Goal: Task Accomplishment & Management: Use online tool/utility

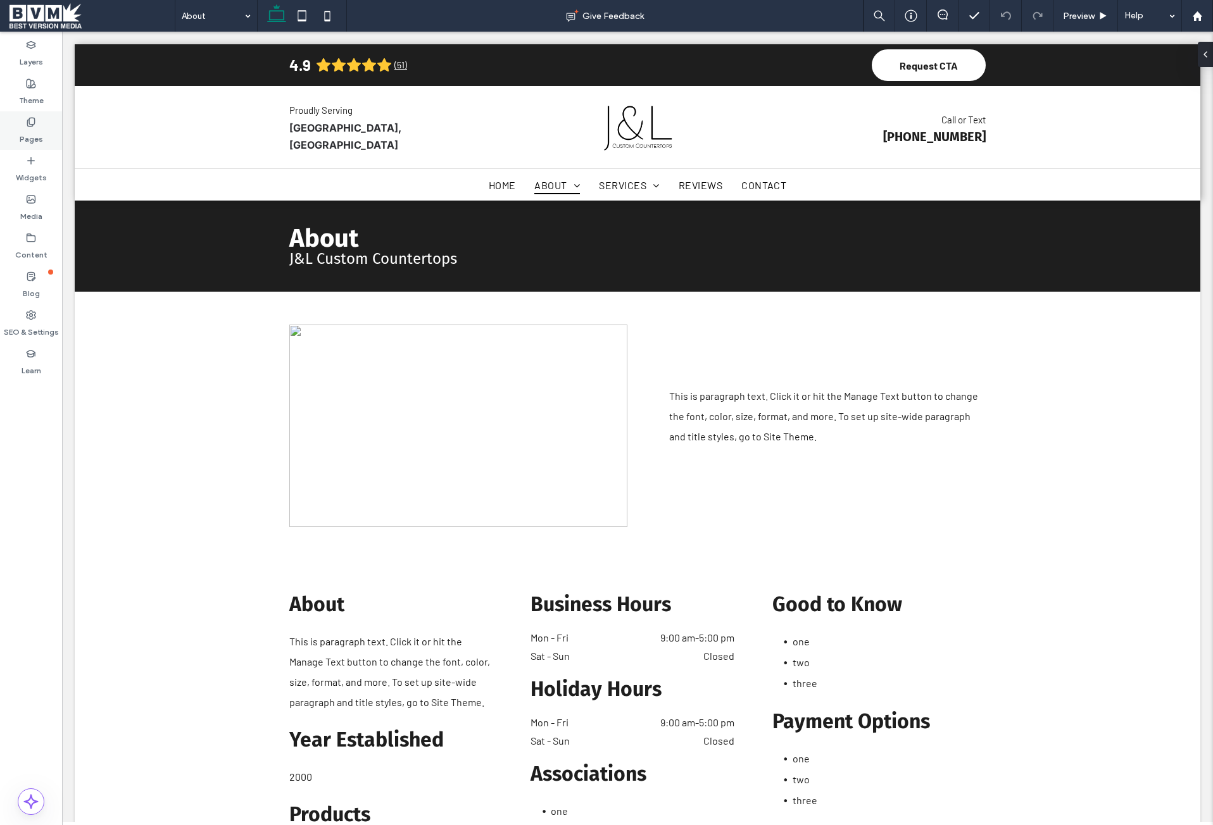
click at [27, 131] on label "Pages" at bounding box center [31, 136] width 23 height 18
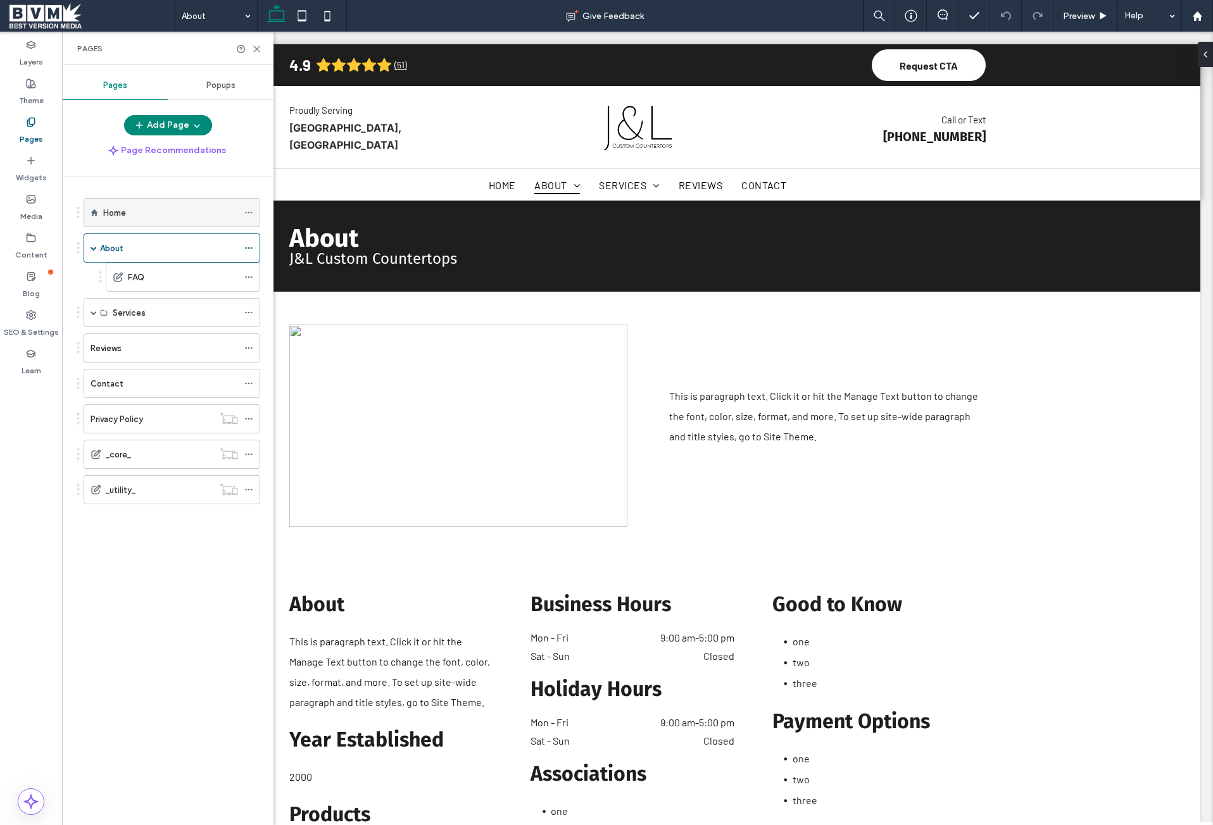
click at [154, 209] on div "Home" at bounding box center [170, 212] width 135 height 13
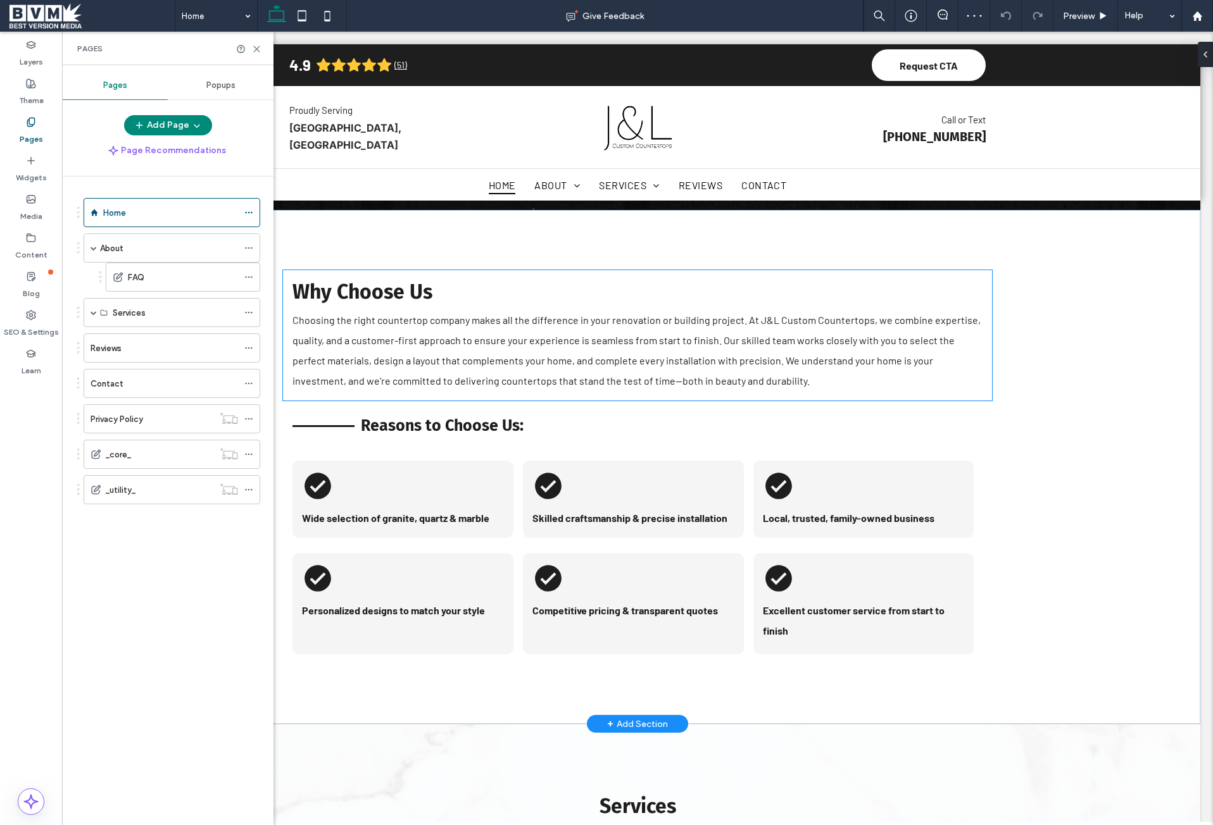
scroll to position [886, 0]
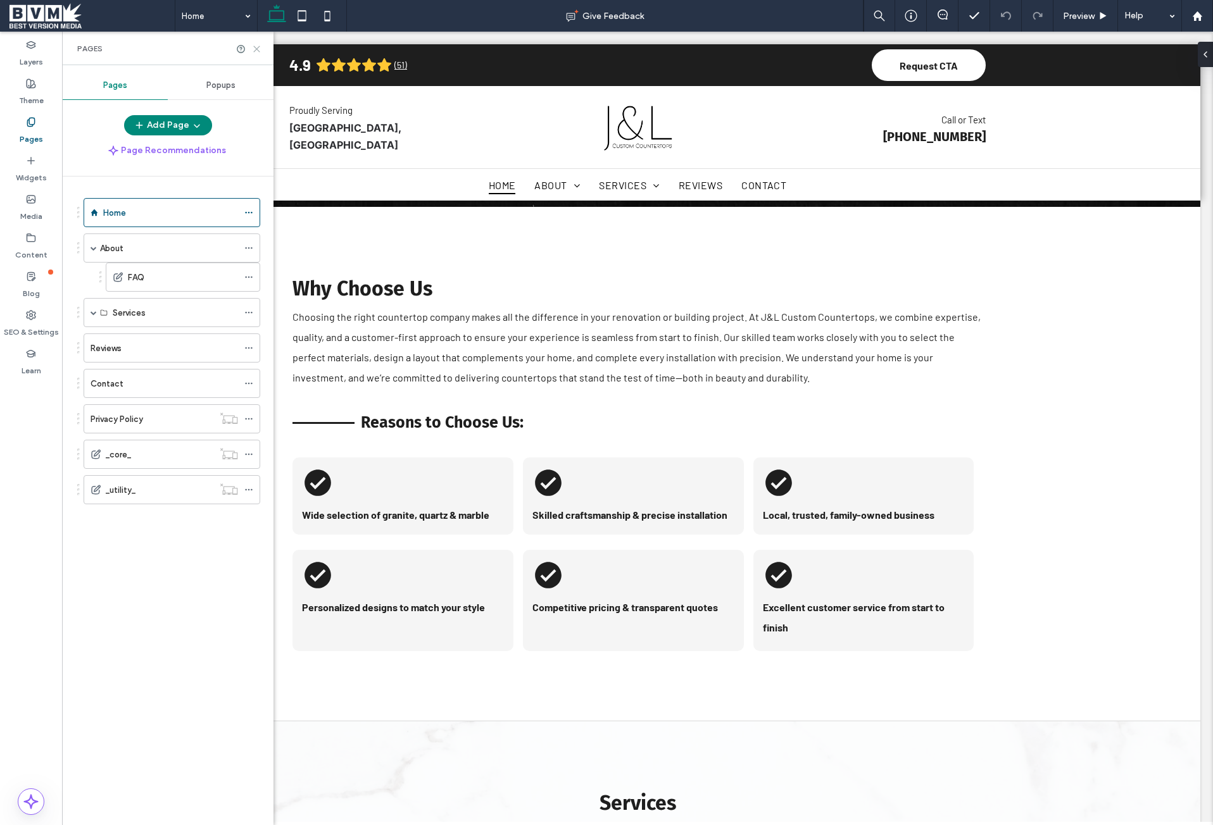
click at [253, 46] on icon at bounding box center [256, 48] width 9 height 9
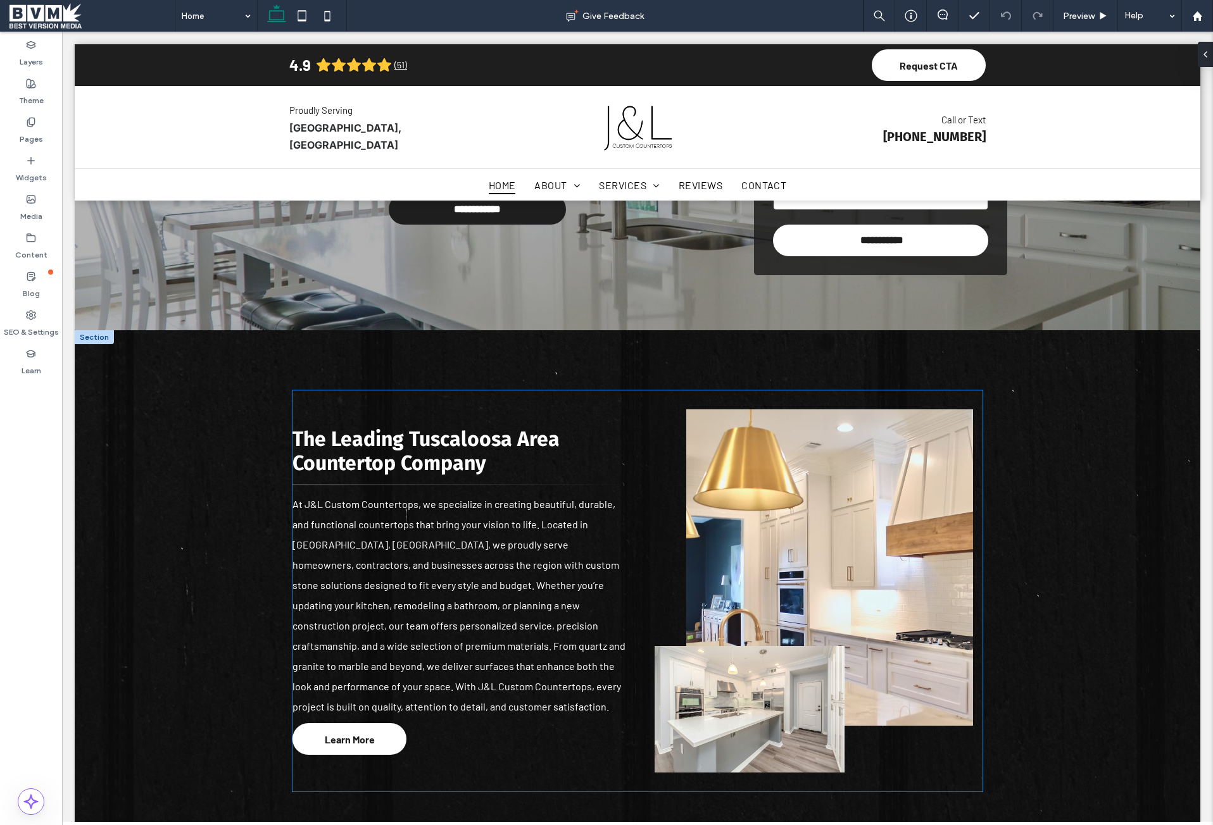
scroll to position [190, 0]
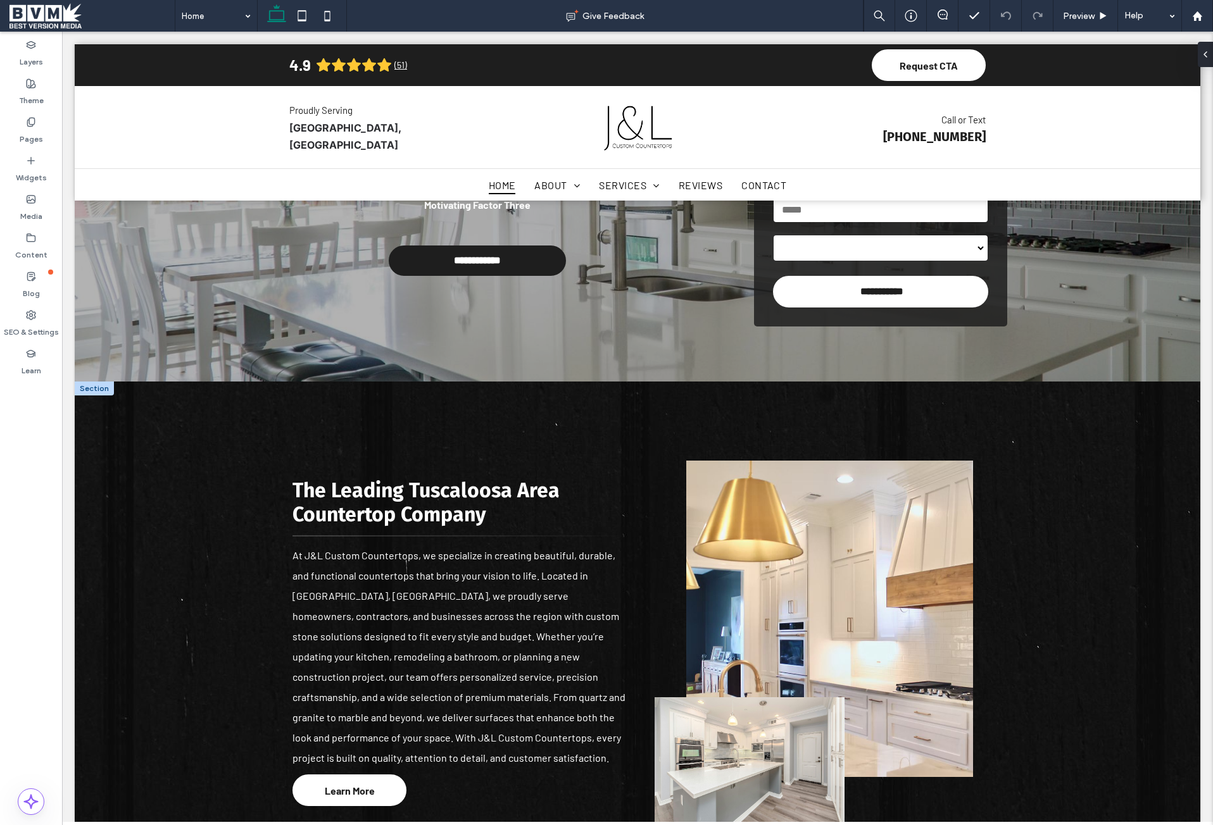
click at [97, 387] on div at bounding box center [94, 389] width 39 height 14
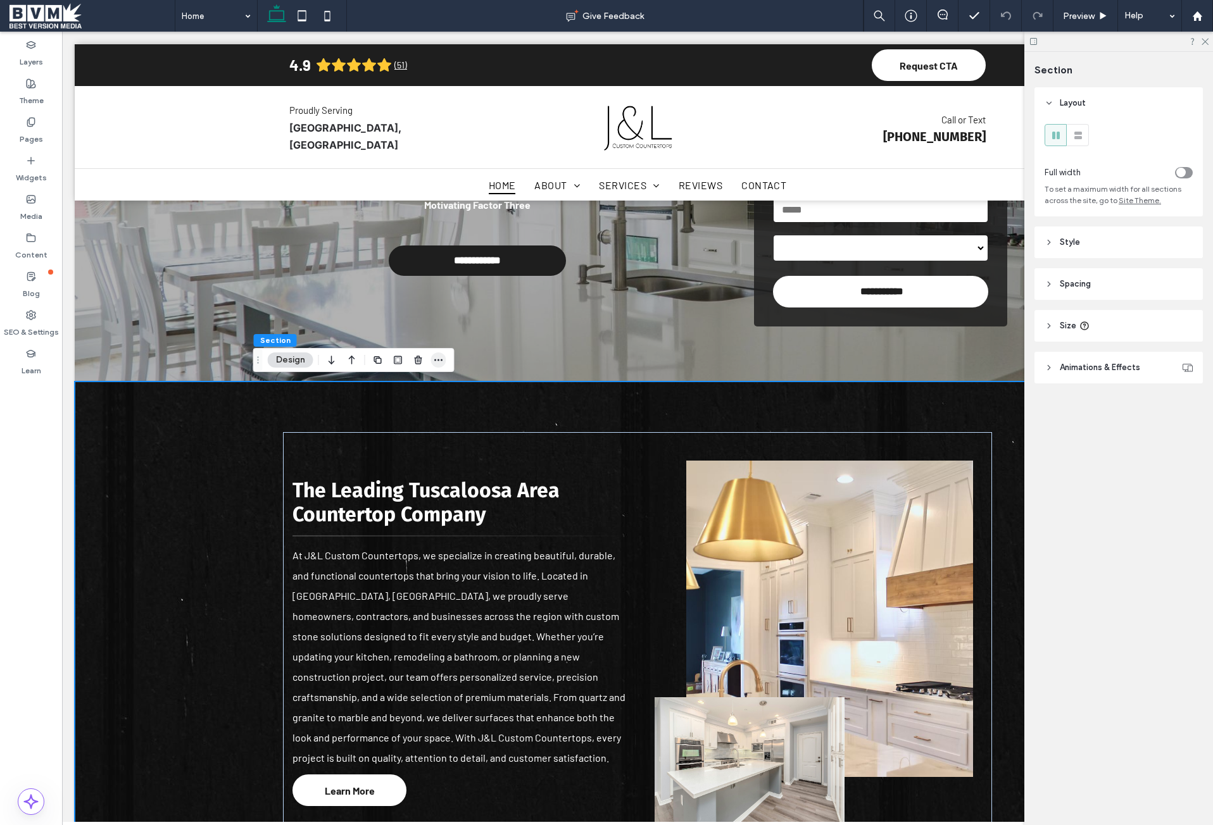
click at [437, 358] on icon "button" at bounding box center [439, 360] width 10 height 10
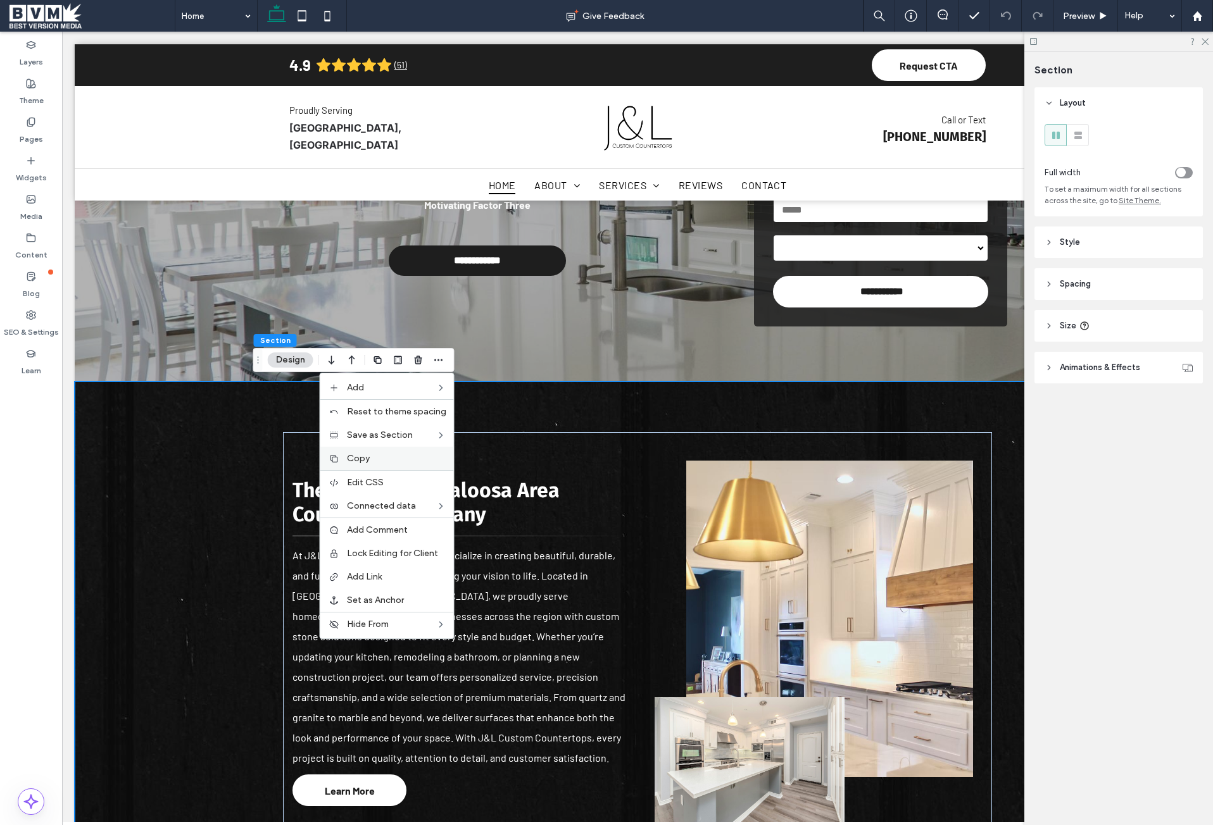
click at [366, 454] on span "Copy" at bounding box center [358, 458] width 23 height 11
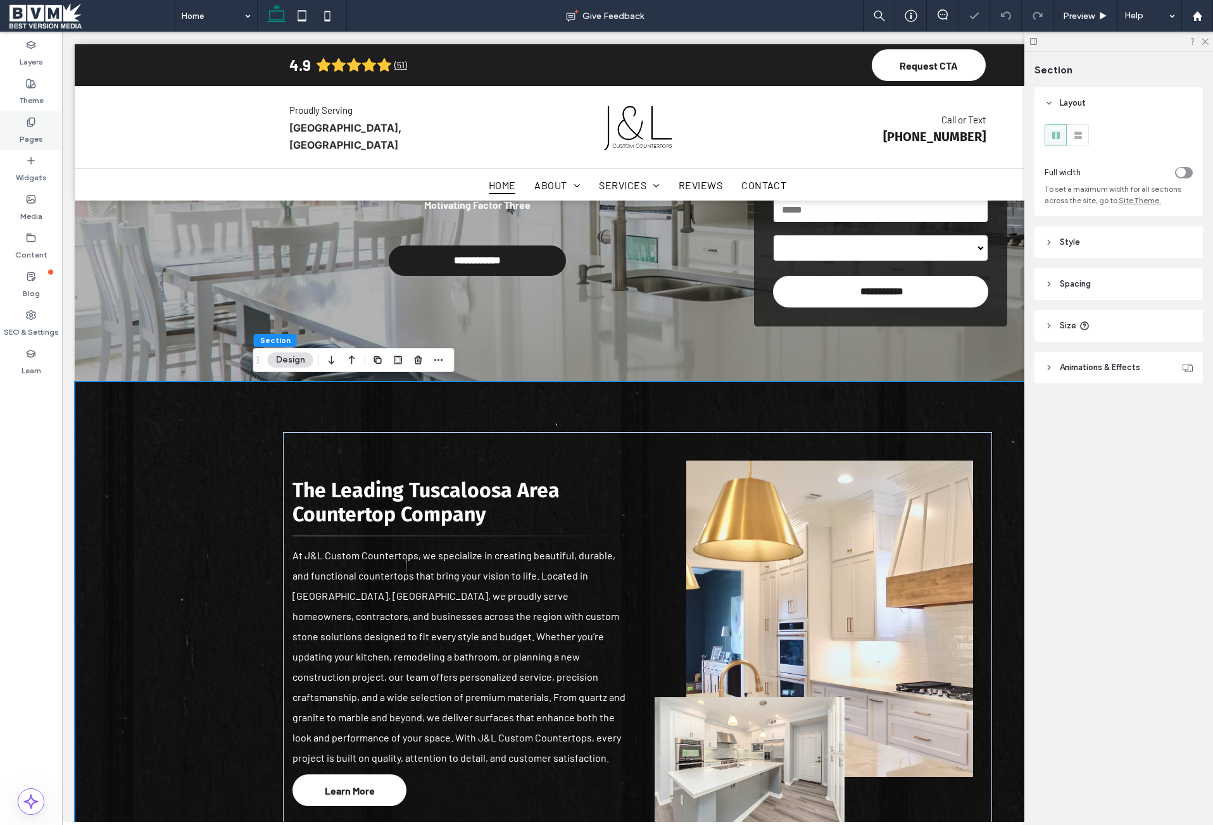
click at [33, 133] on label "Pages" at bounding box center [31, 136] width 23 height 18
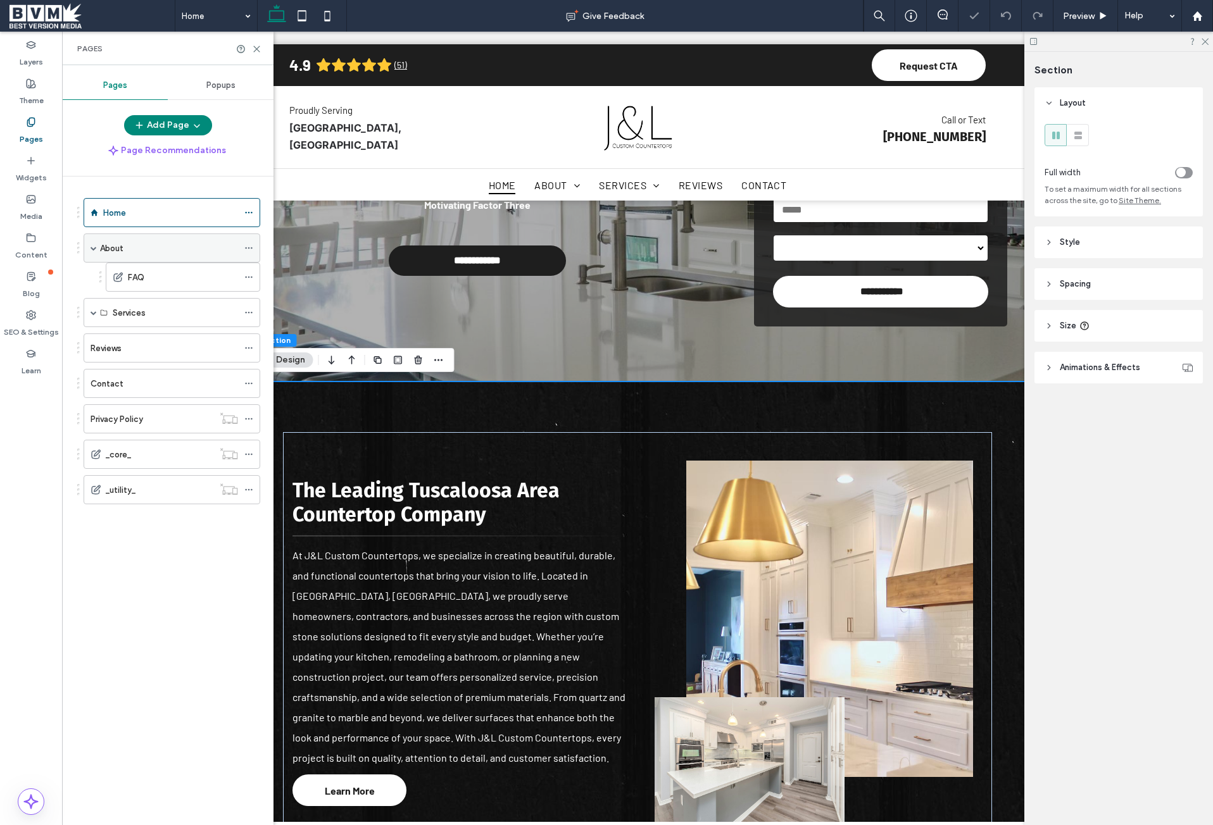
click at [177, 253] on div "About" at bounding box center [169, 248] width 138 height 13
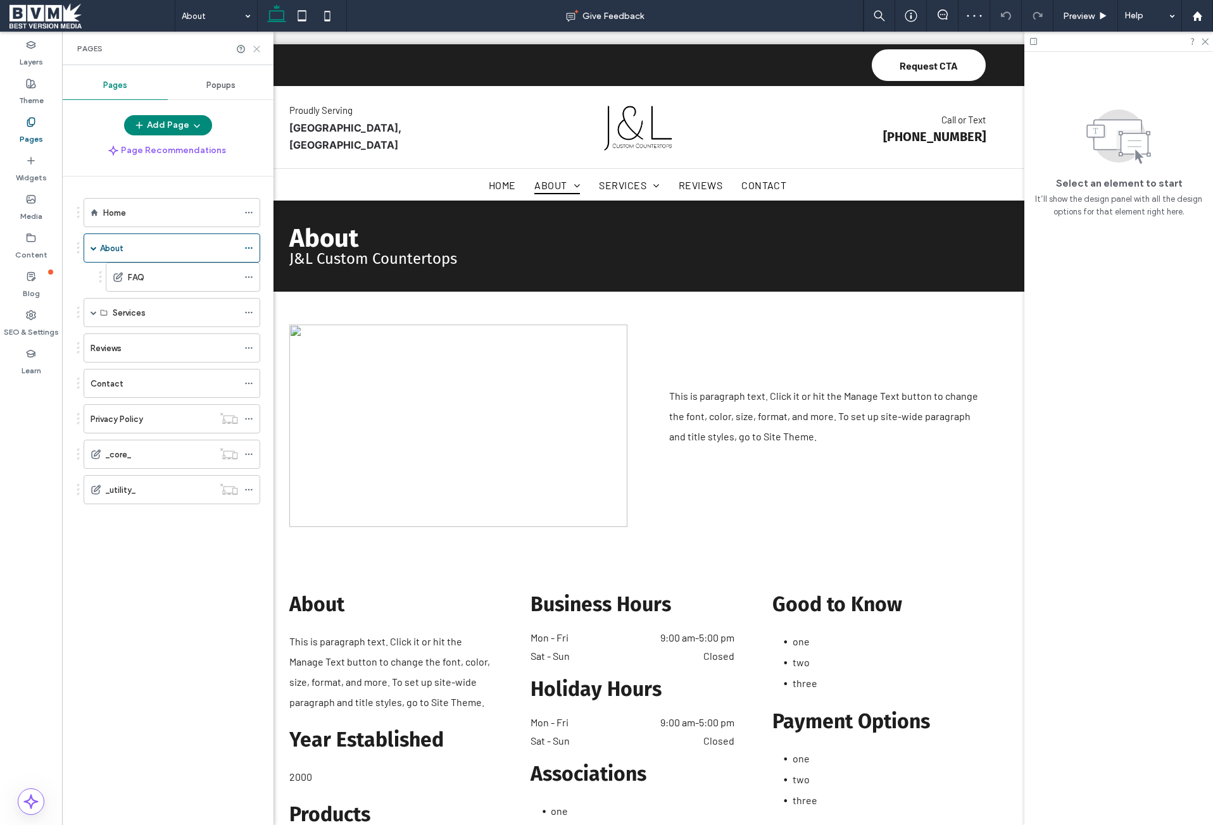
click at [256, 48] on use at bounding box center [257, 49] width 6 height 6
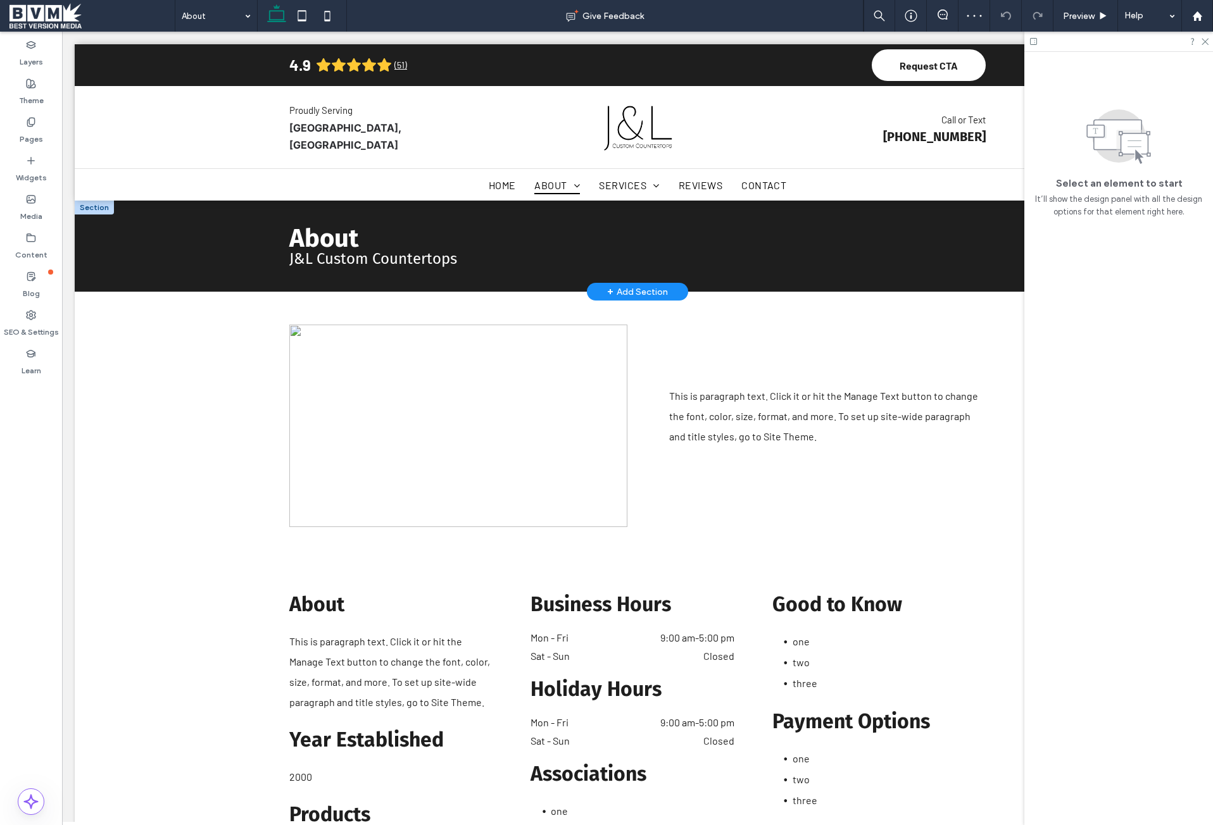
click at [90, 203] on div at bounding box center [94, 208] width 39 height 14
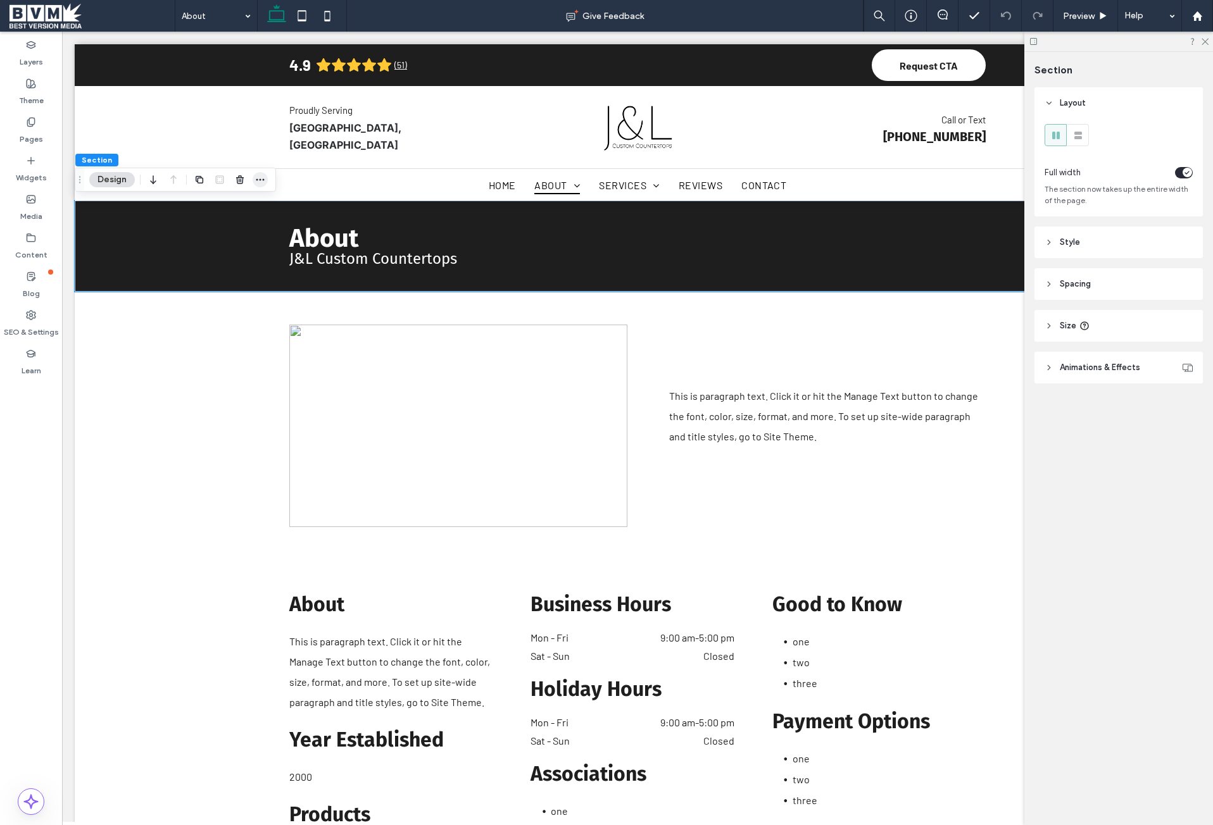
click at [260, 178] on icon "button" at bounding box center [260, 180] width 10 height 10
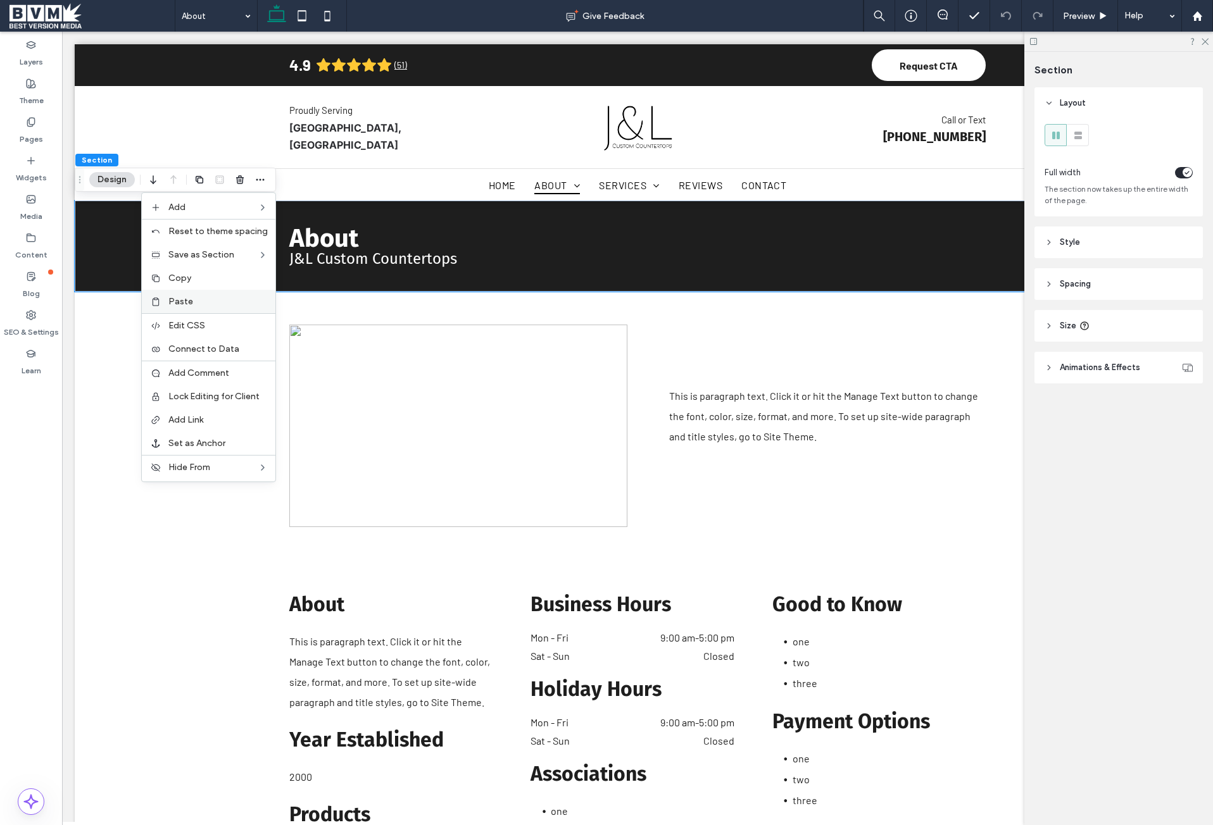
click at [201, 299] on label "Paste" at bounding box center [217, 301] width 99 height 11
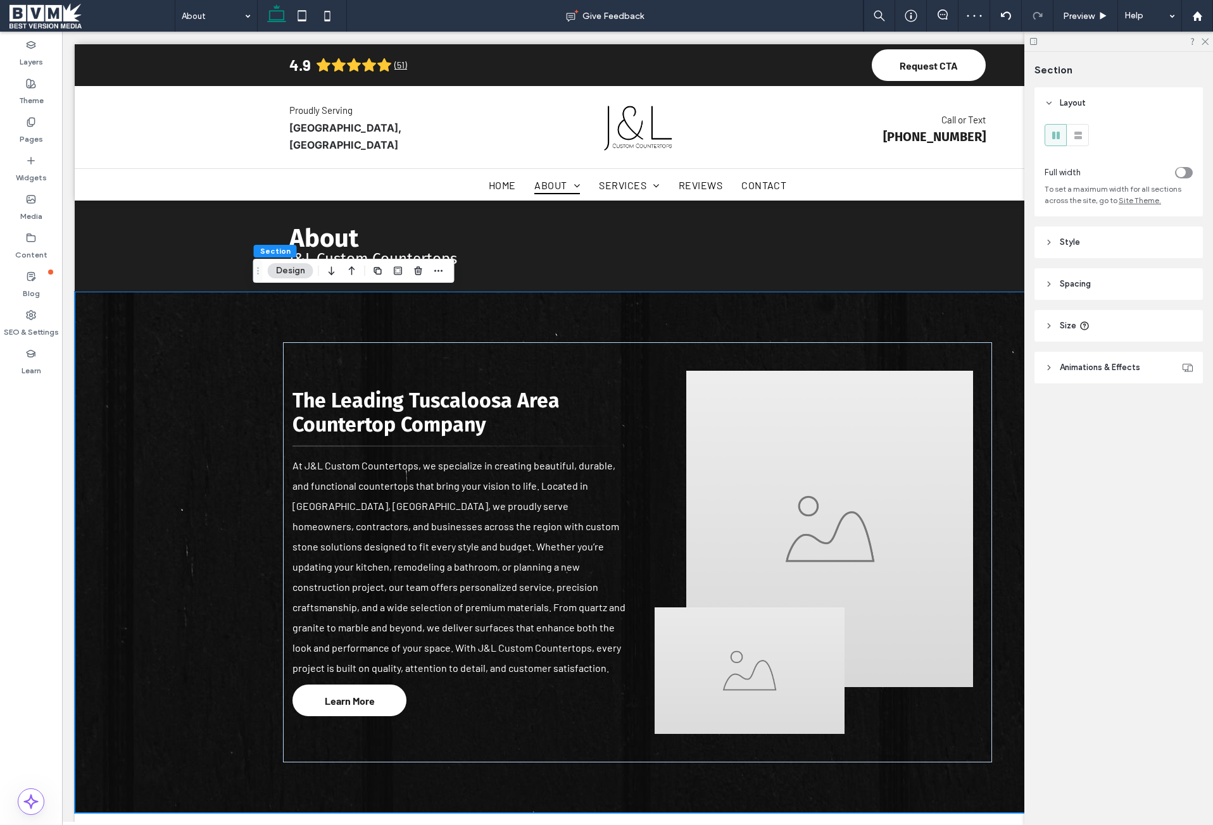
click at [1104, 247] on header "Style" at bounding box center [1118, 243] width 168 height 32
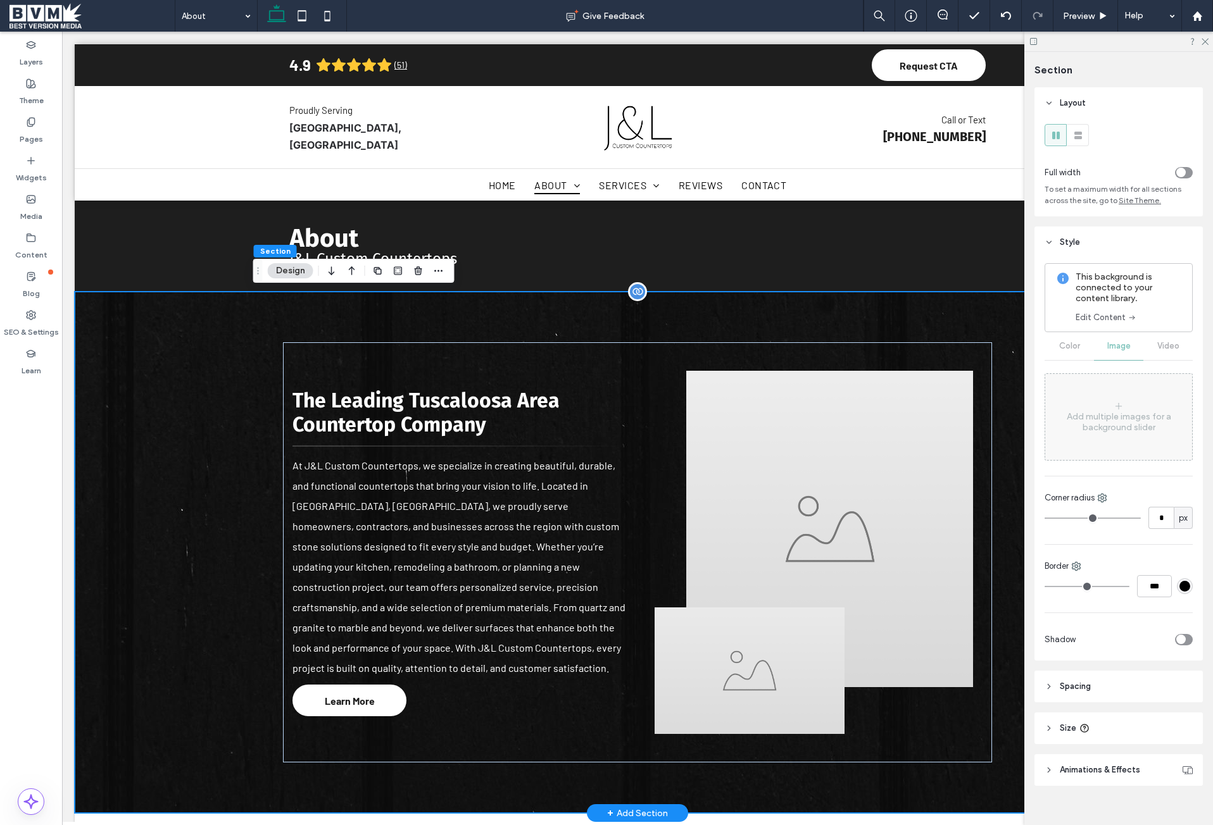
click at [161, 336] on div "The Leading Tuscaloosa Area Countertop Company At J&L Custom Countertops, we sp…" at bounding box center [637, 552] width 1125 height 521
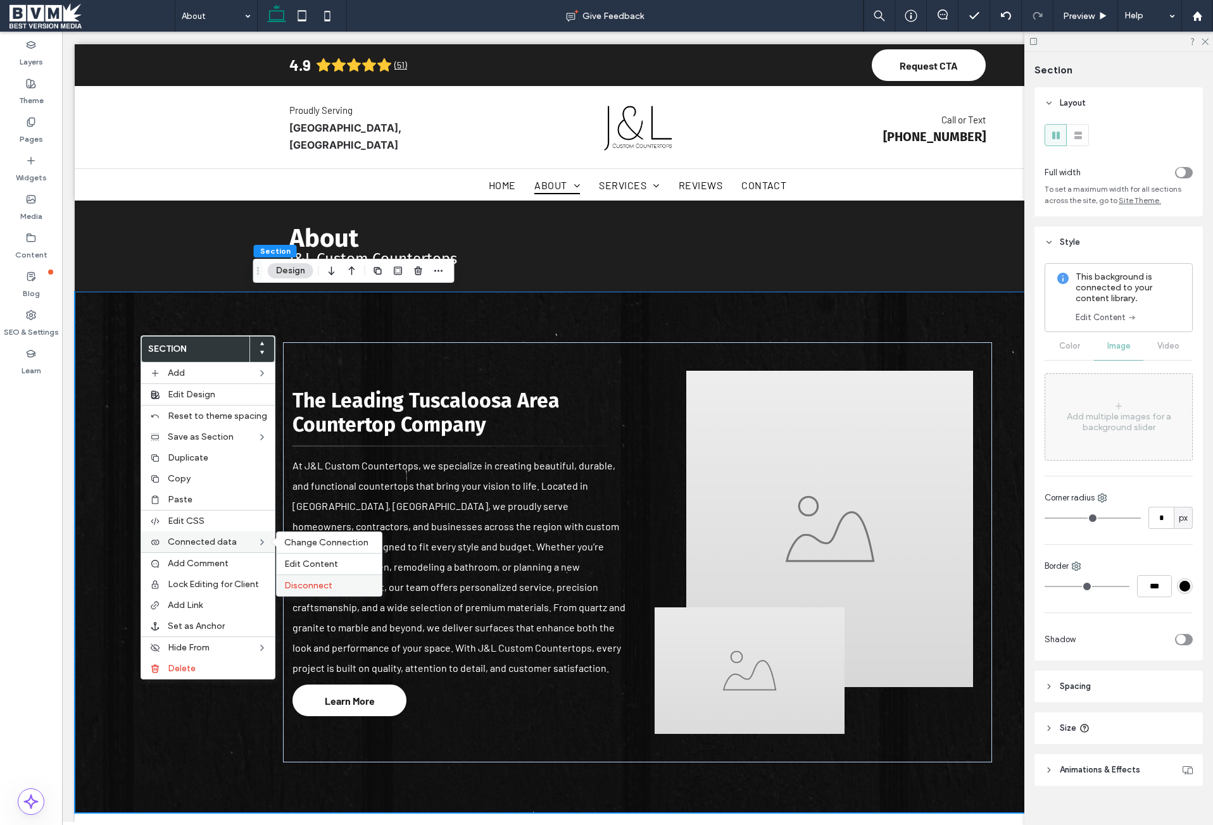
click at [325, 585] on span "Disconnect" at bounding box center [308, 585] width 48 height 11
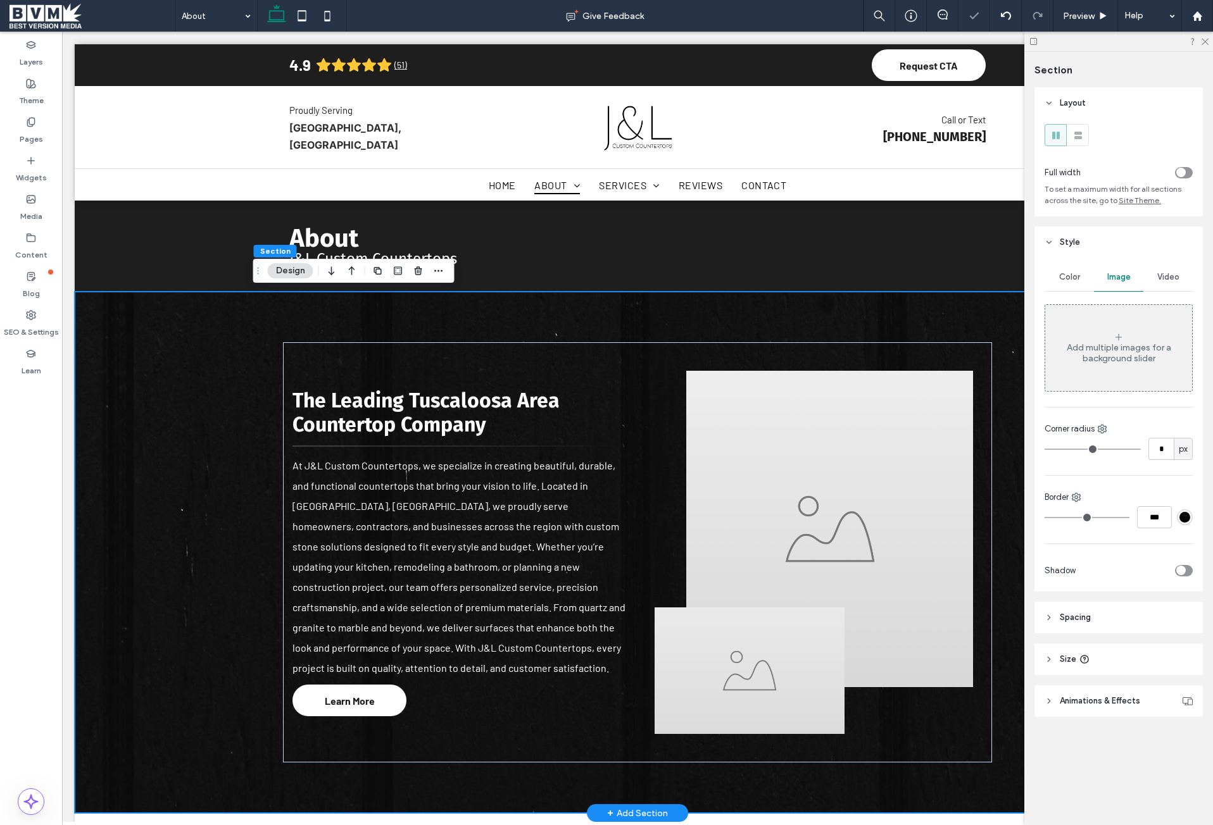
click at [163, 315] on div "The Leading Tuscaloosa Area Countertop Company At J&L Custom Countertops, we sp…" at bounding box center [637, 552] width 1125 height 521
click at [1073, 279] on span "Color" at bounding box center [1069, 277] width 21 height 10
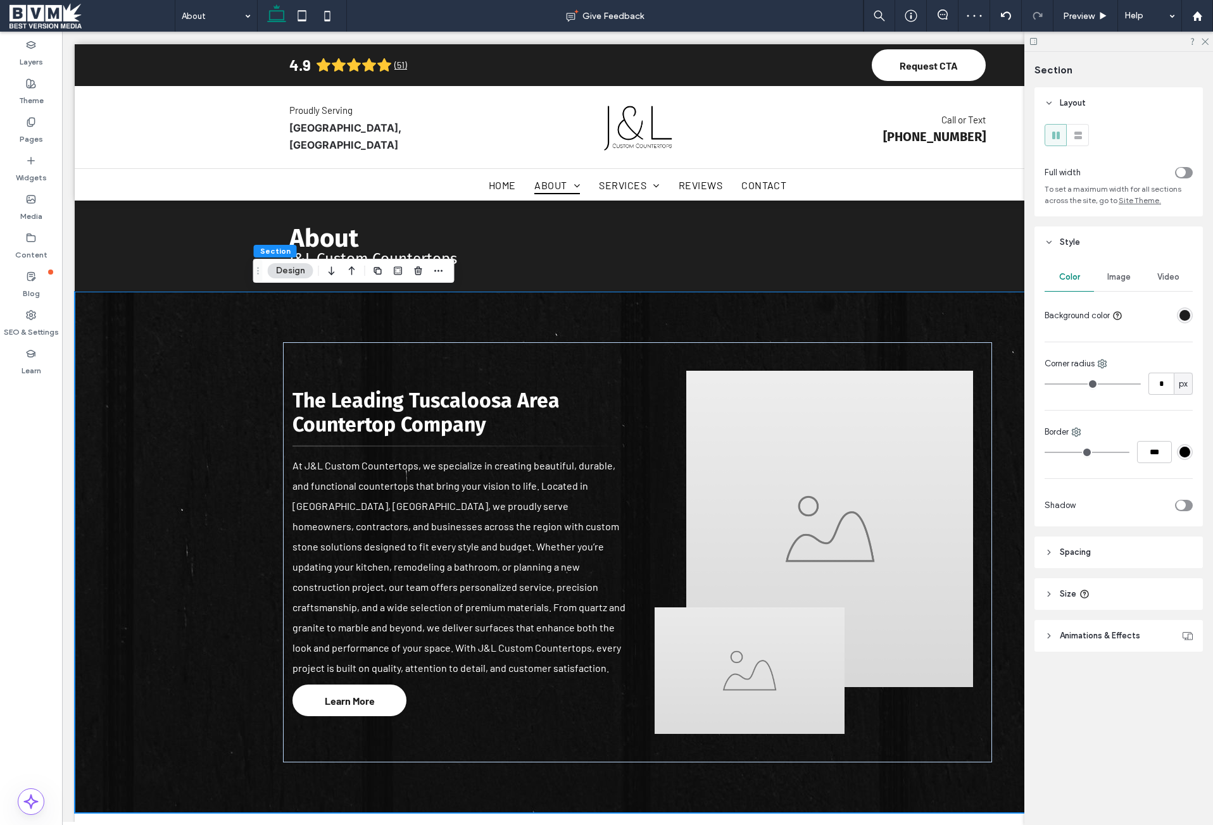
click at [1187, 317] on div "rgba(30,30,30,1)" at bounding box center [1184, 315] width 11 height 11
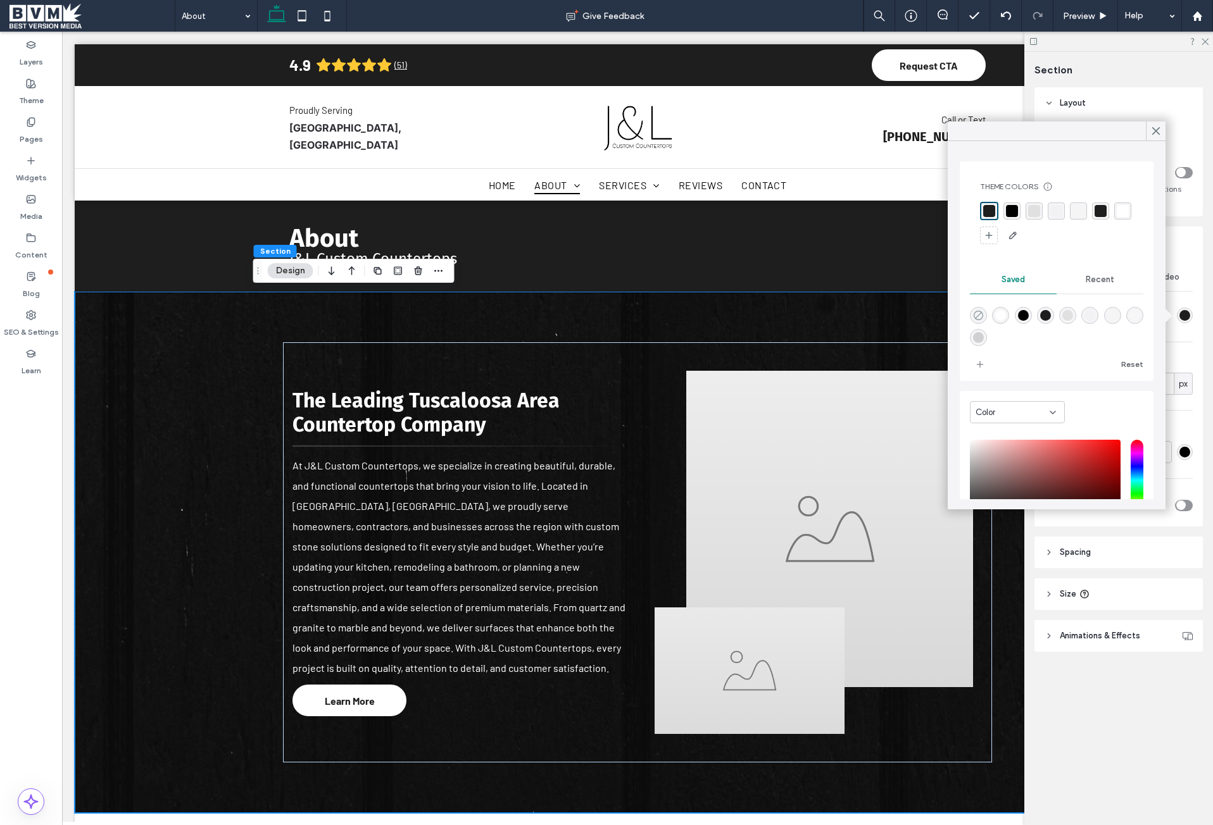
click at [978, 315] on use "rgba(0,0,0,0)" at bounding box center [977, 315] width 9 height 9
type input "*******"
type input "*"
type input "**"
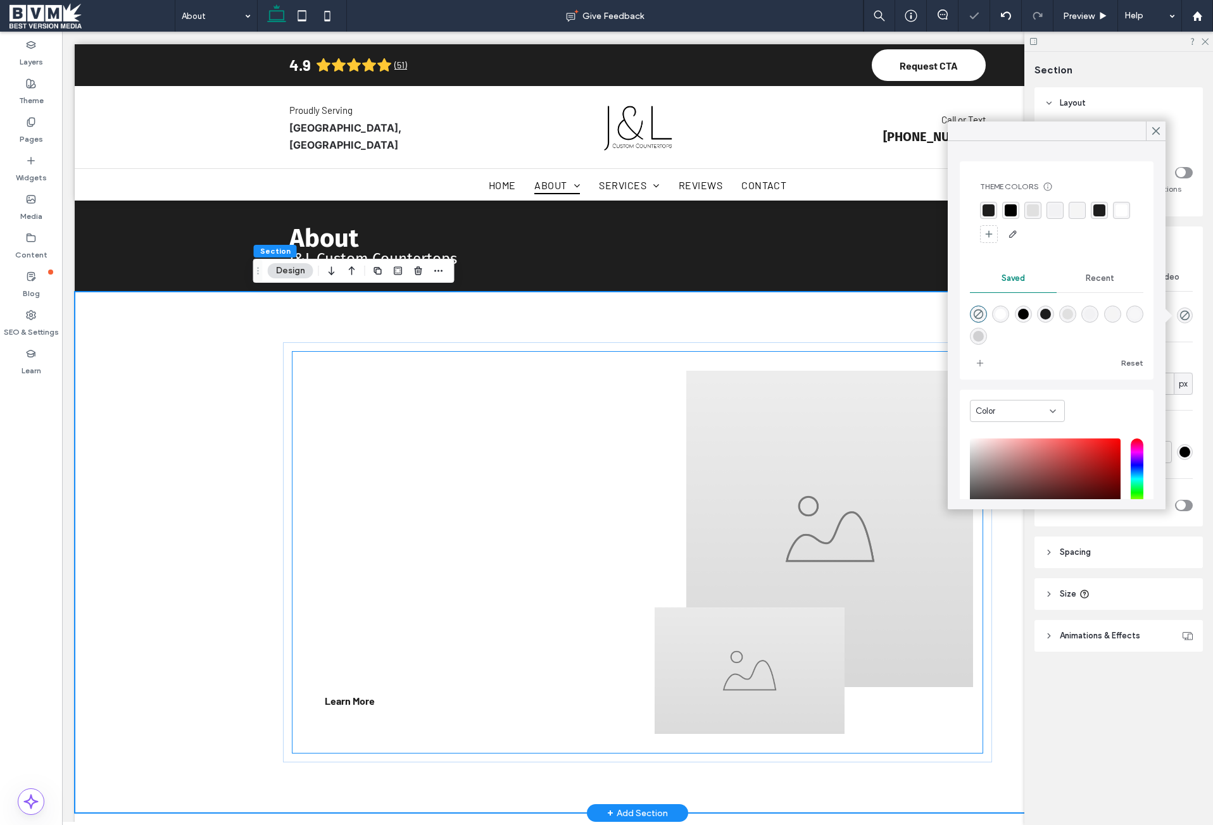
click at [380, 435] on span "The Leading Tuscaloosa Area Countertop Company" at bounding box center [425, 413] width 267 height 48
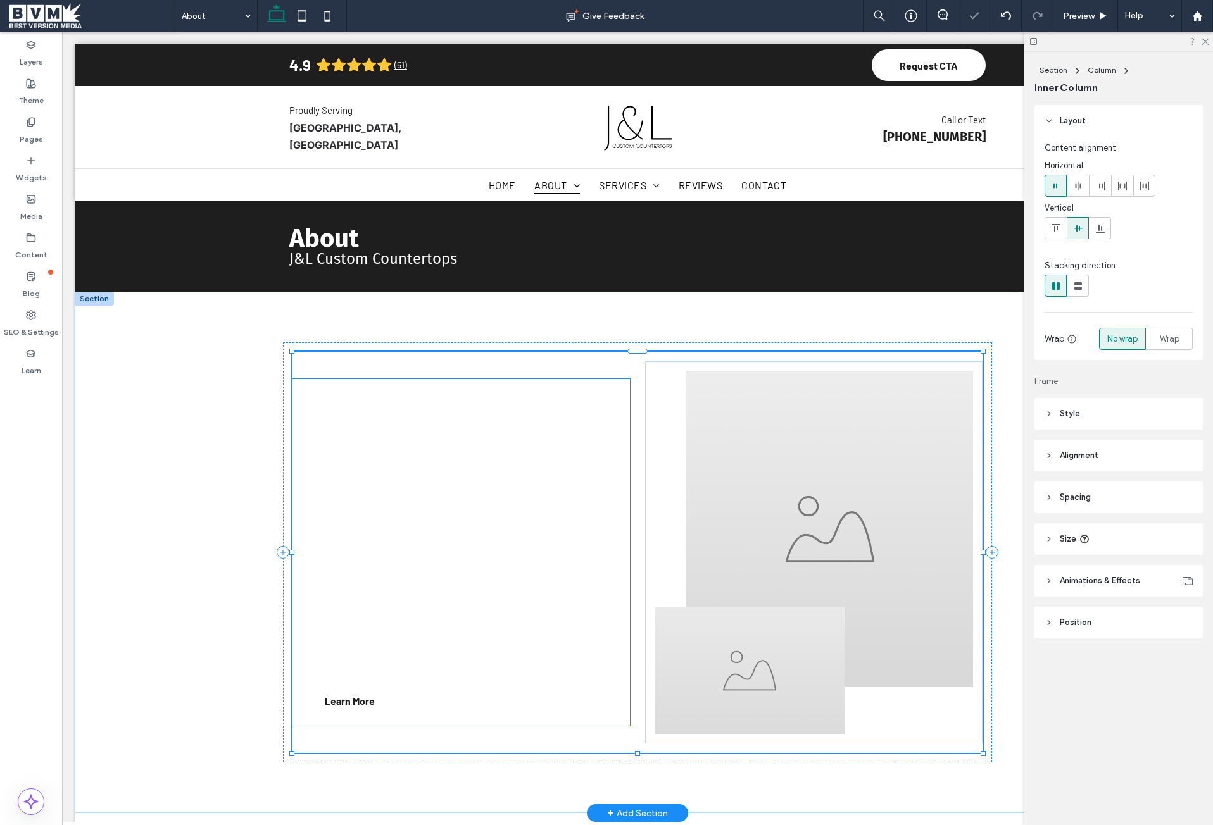
click at [450, 427] on span "The Leading Tuscaloosa Area Countertop Company" at bounding box center [425, 413] width 267 height 48
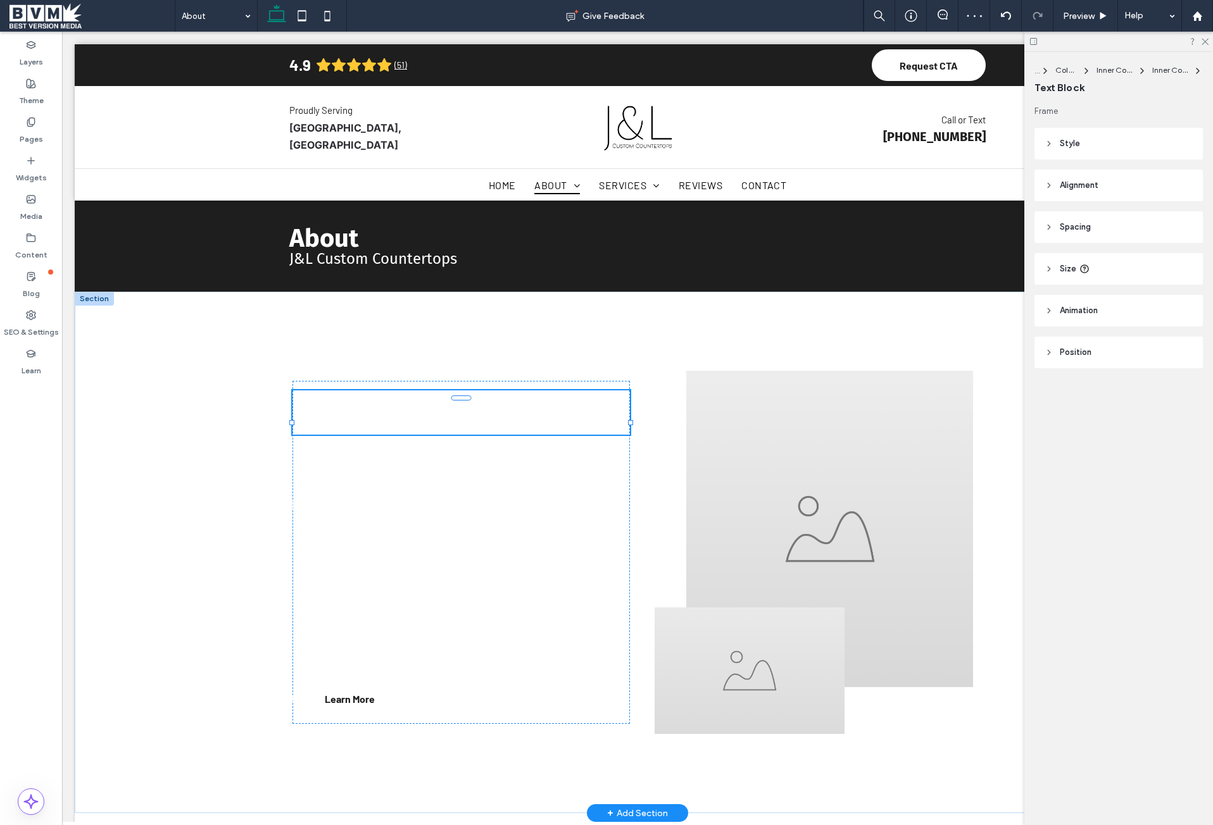
type input "*********"
type input "**"
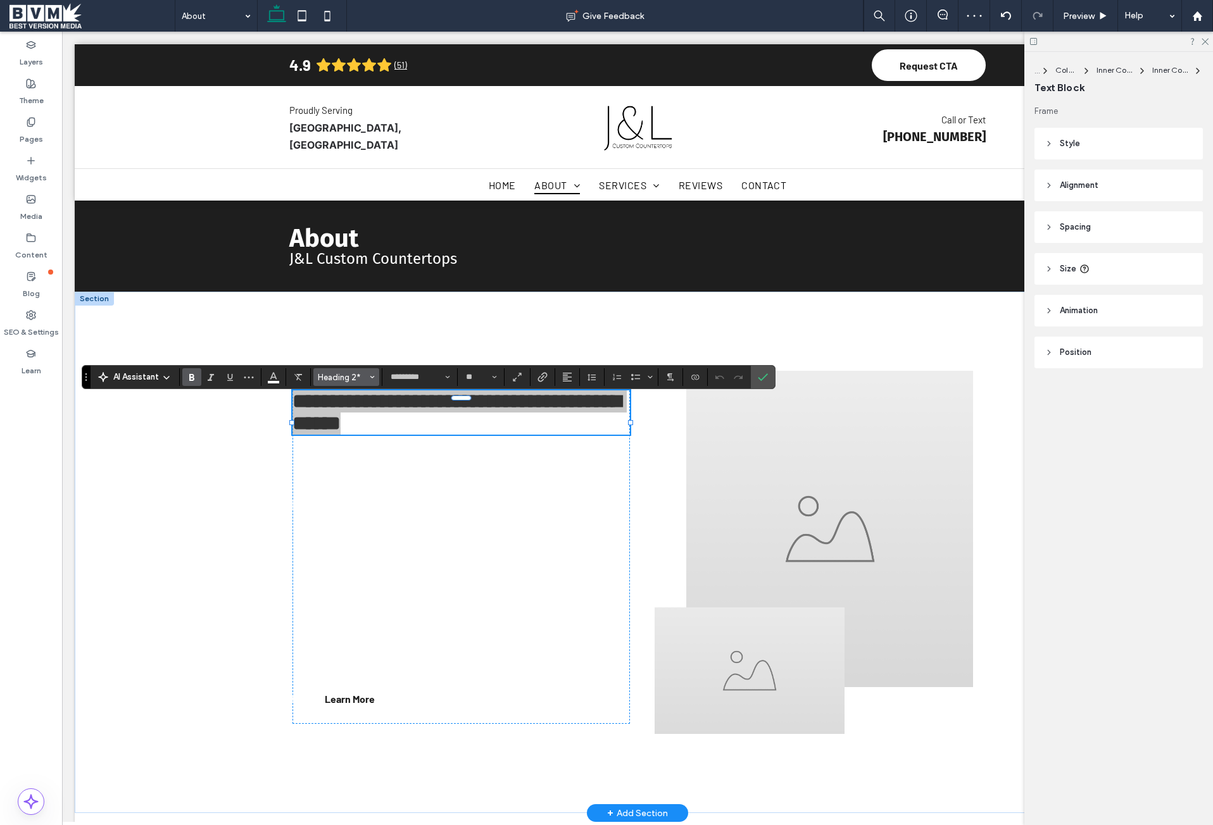
click at [347, 379] on span "Heading 2*" at bounding box center [342, 377] width 49 height 9
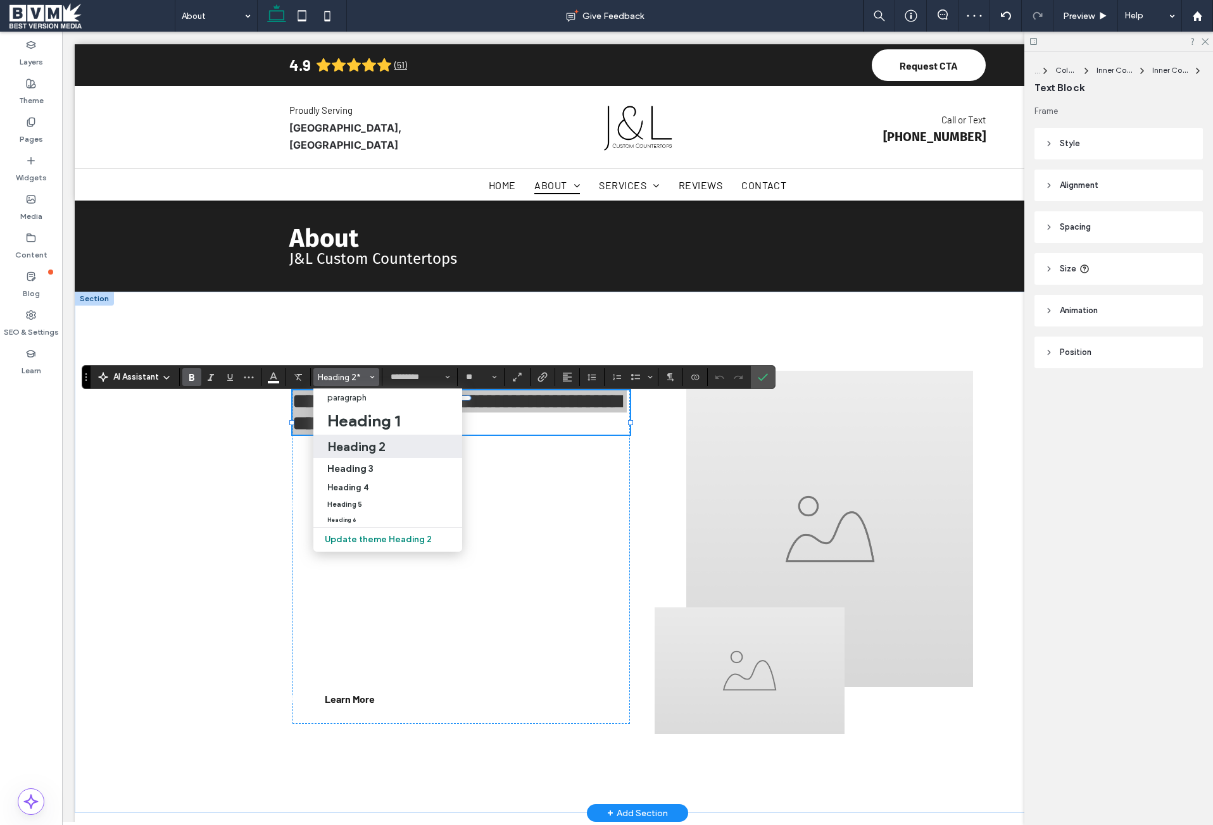
click at [365, 447] on h2 "Heading 2" at bounding box center [356, 446] width 58 height 15
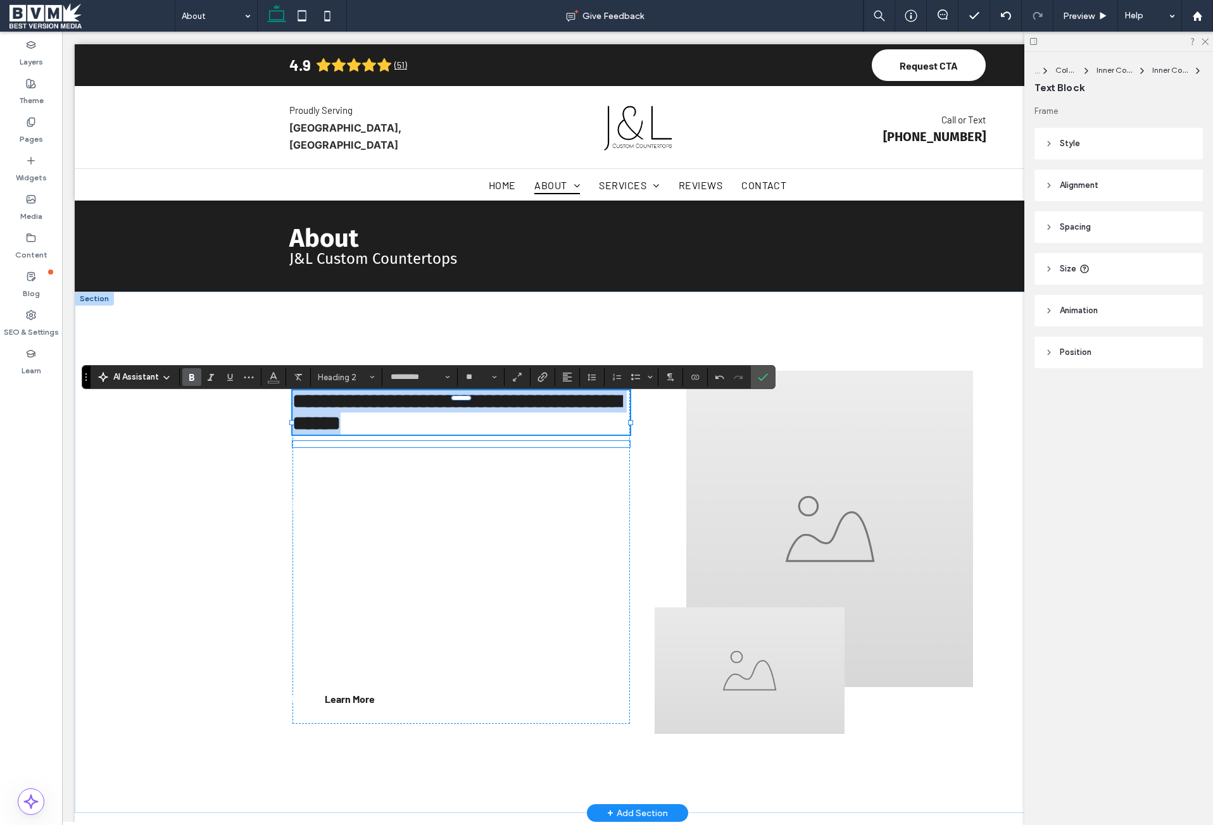
click at [381, 447] on div at bounding box center [460, 444] width 337 height 6
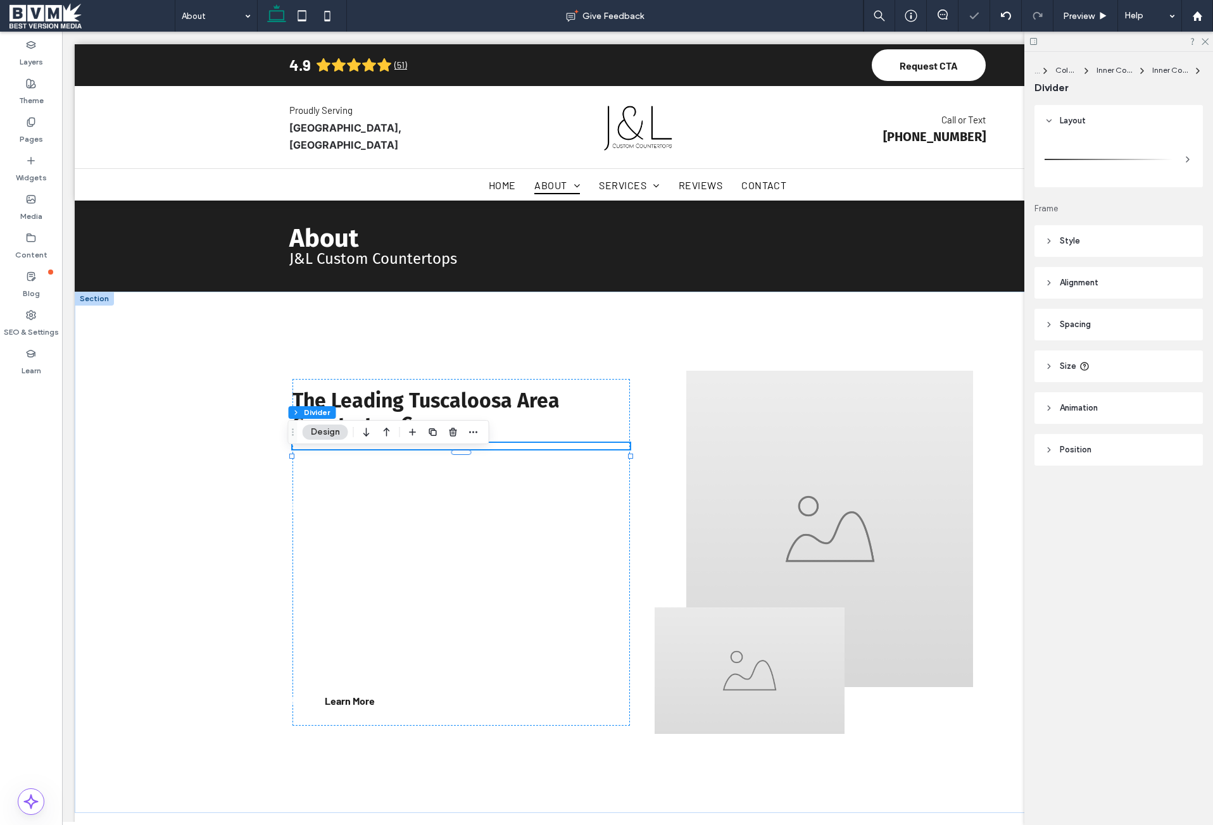
click at [1130, 240] on header "Style" at bounding box center [1118, 241] width 168 height 32
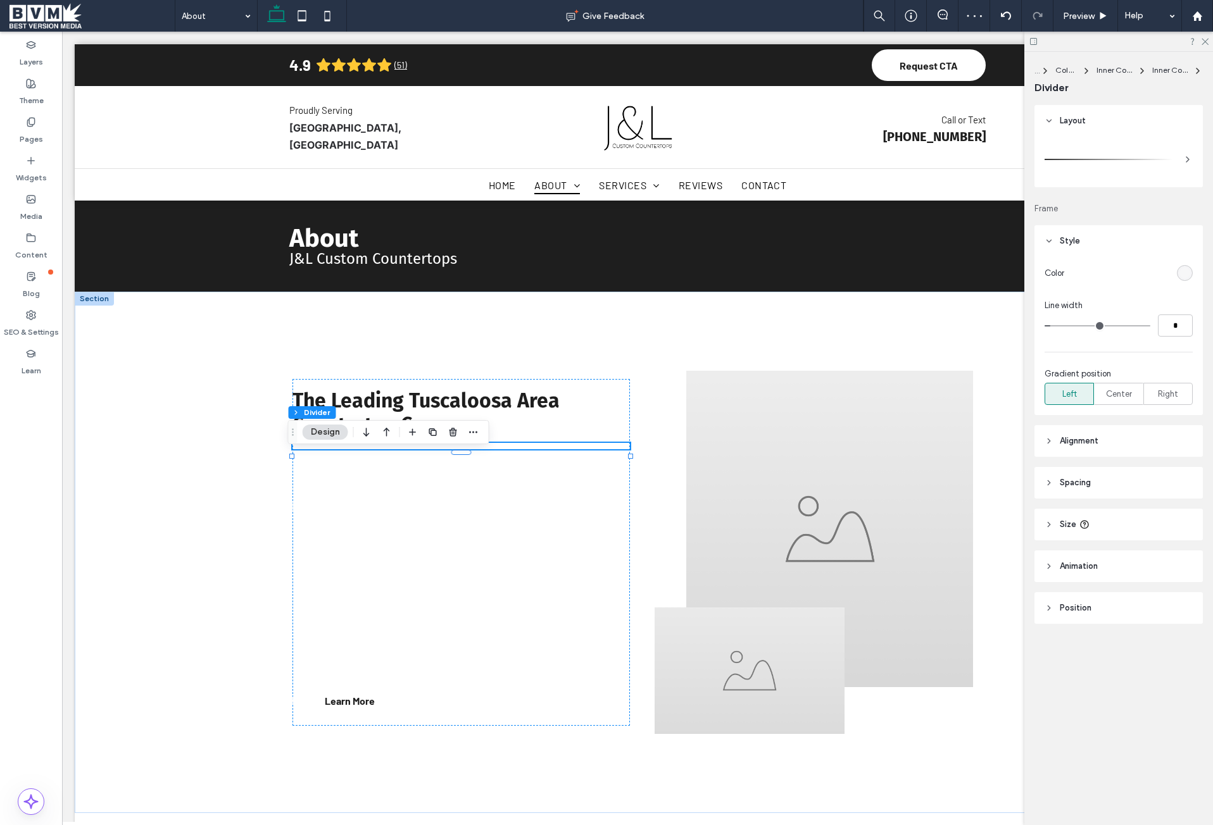
click at [1181, 275] on div "rgba(255, 255, 255, 0.2)" at bounding box center [1184, 273] width 11 height 11
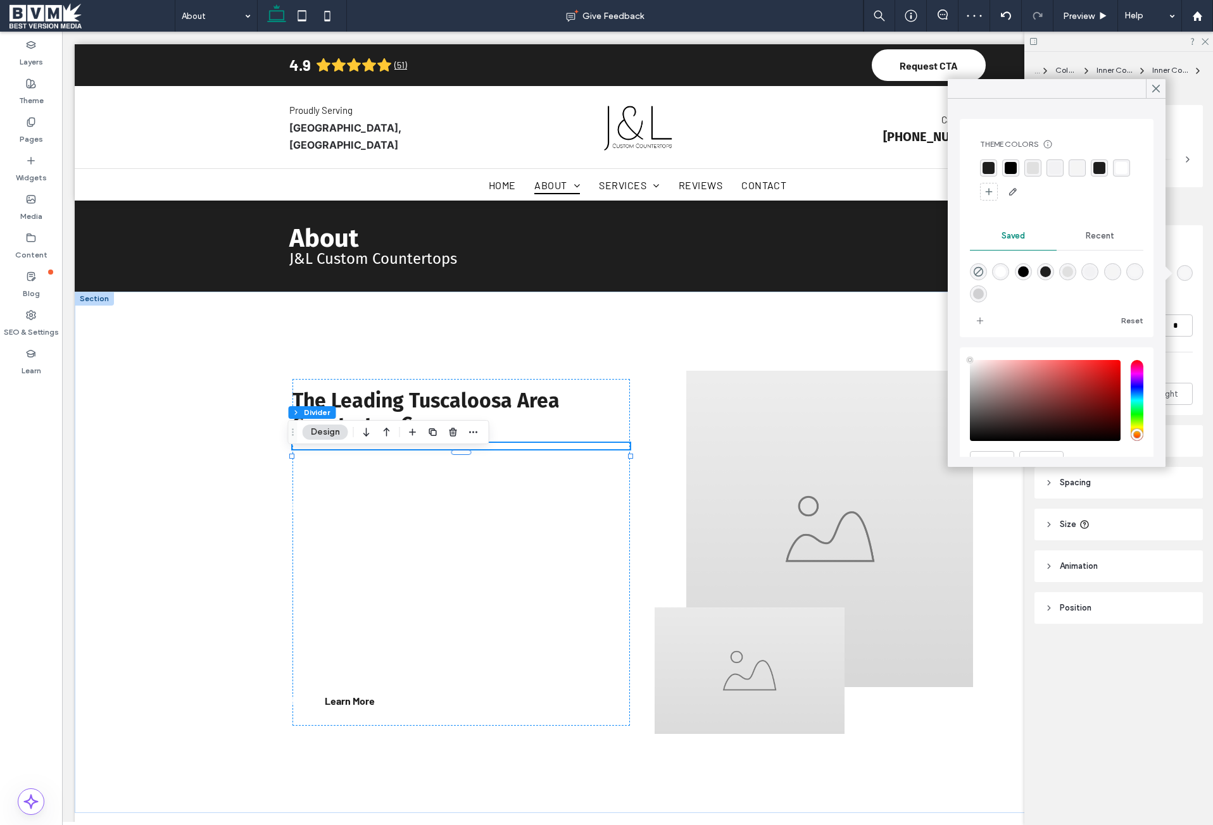
click at [1075, 168] on div "rgba(245, 245, 245, 1)" at bounding box center [1077, 168] width 12 height 12
click at [1033, 170] on div "rgba(224,224,224,1)" at bounding box center [1032, 169] width 12 height 12
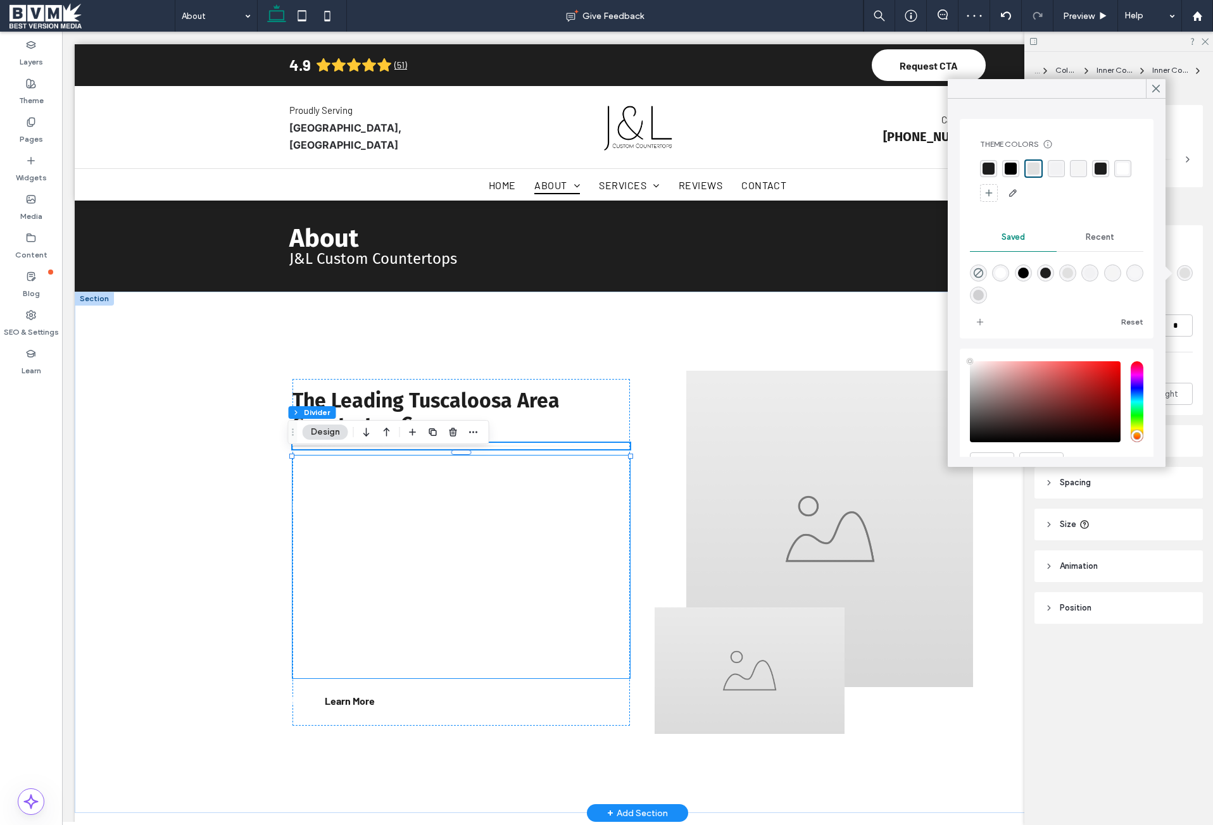
click at [351, 508] on p "At J&L Custom Countertops, we specialize in creating beautiful, durable, and fu…" at bounding box center [460, 567] width 337 height 223
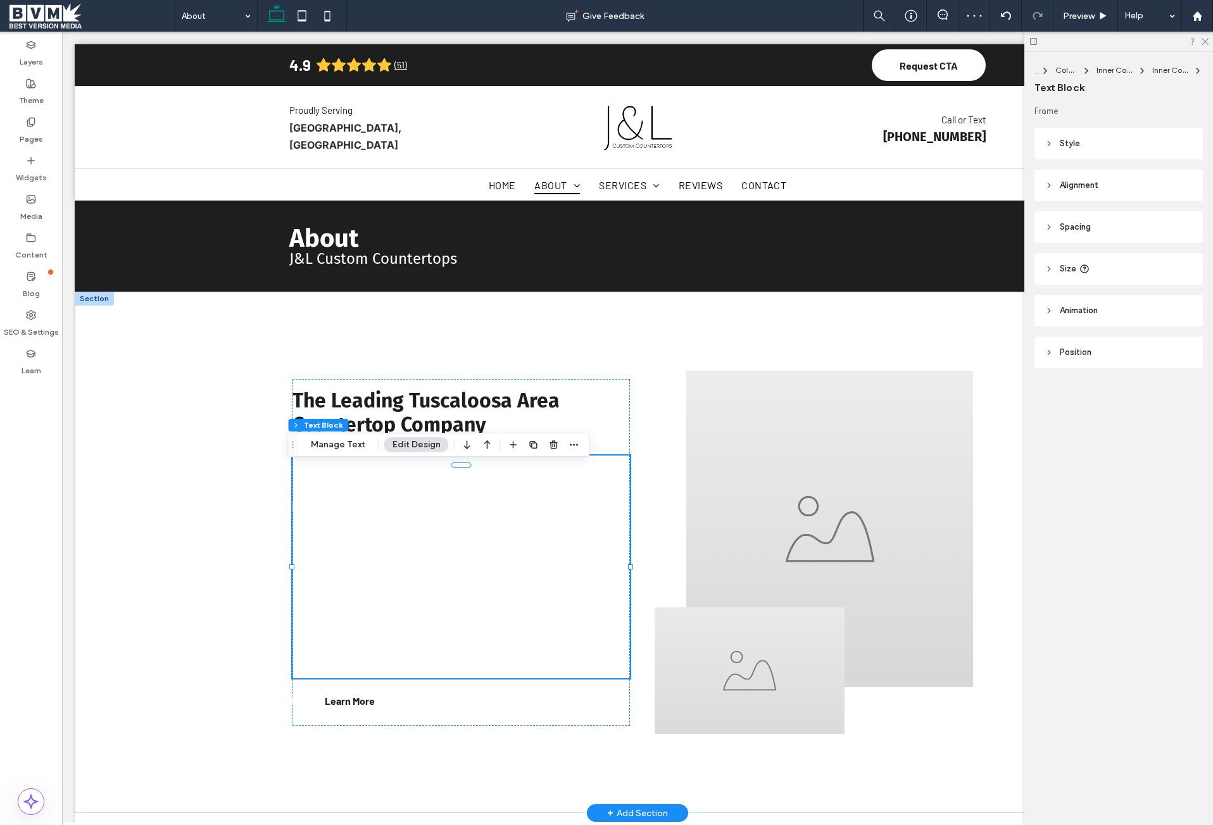
click at [351, 508] on div "At J&L Custom Countertops, we specialize in creating beautiful, durable, and fu…" at bounding box center [460, 567] width 337 height 223
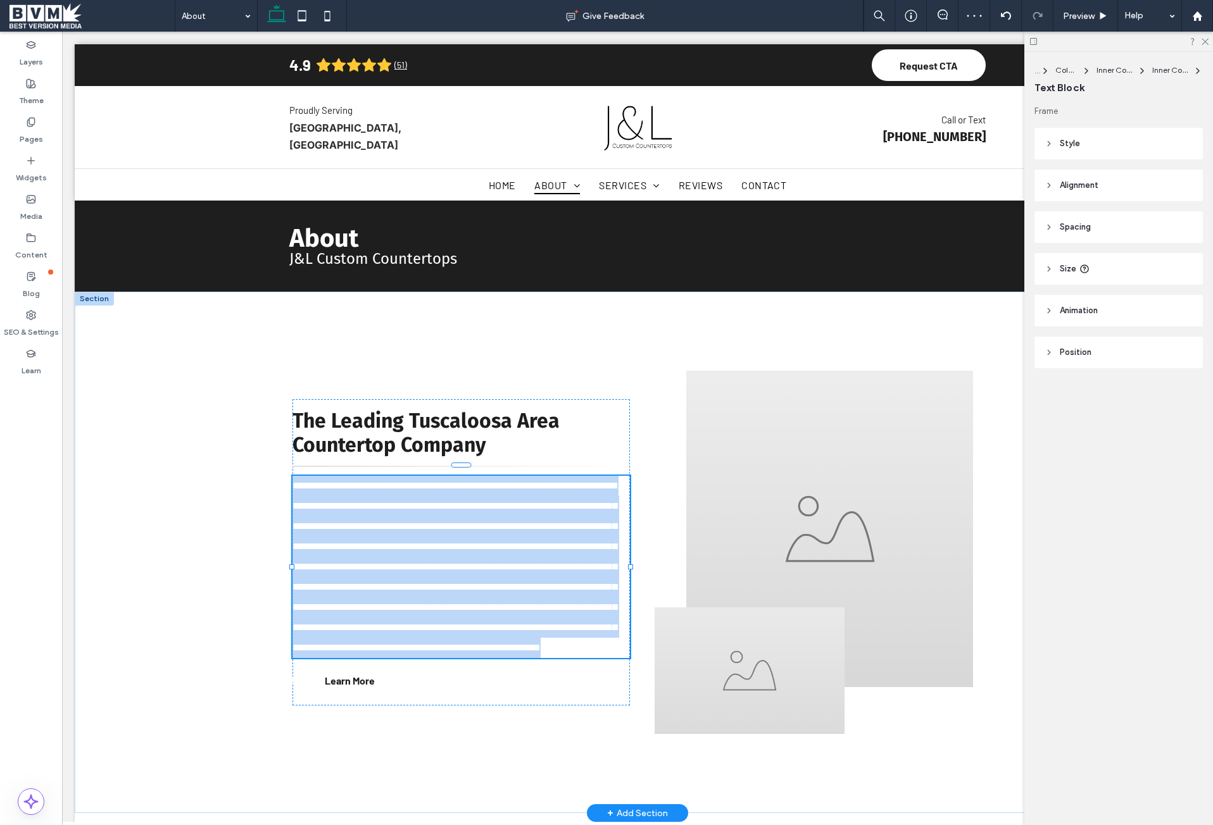
type input "******"
type input "**"
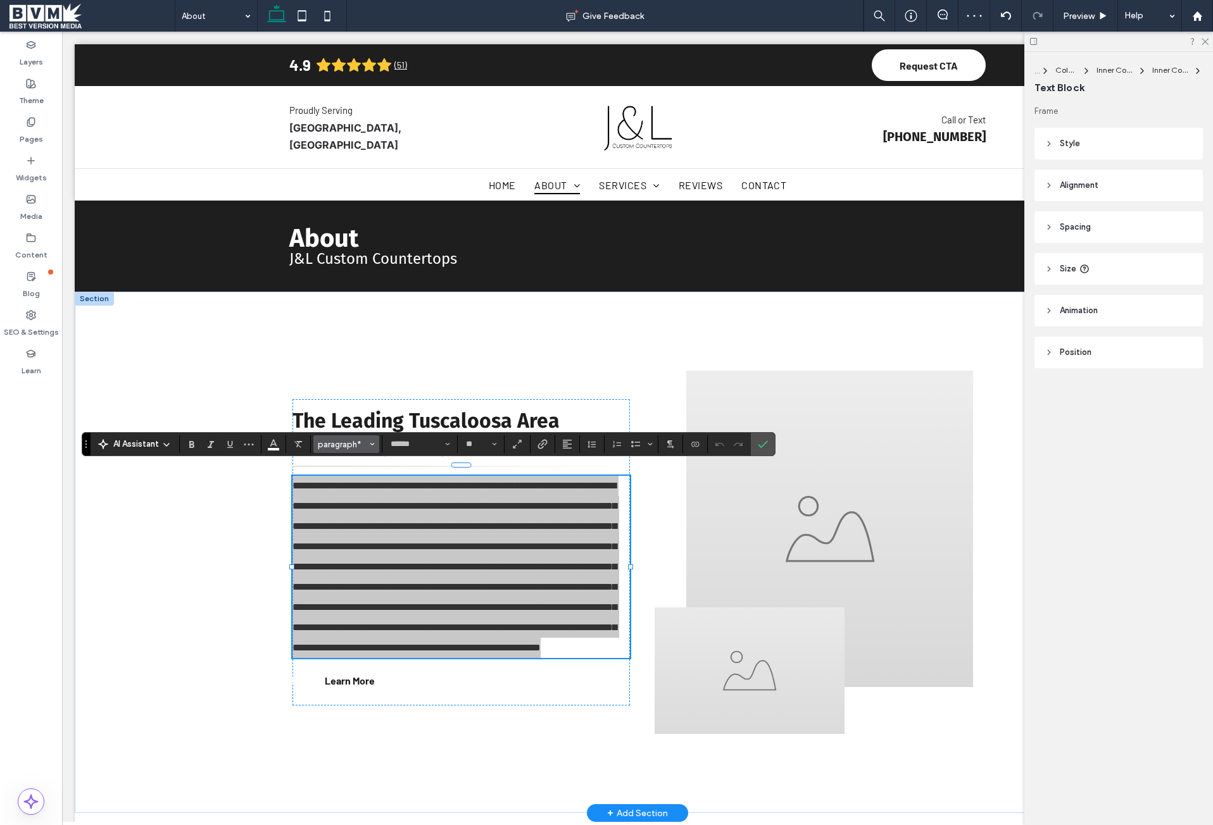
click at [356, 446] on span "paragraph*" at bounding box center [342, 444] width 49 height 9
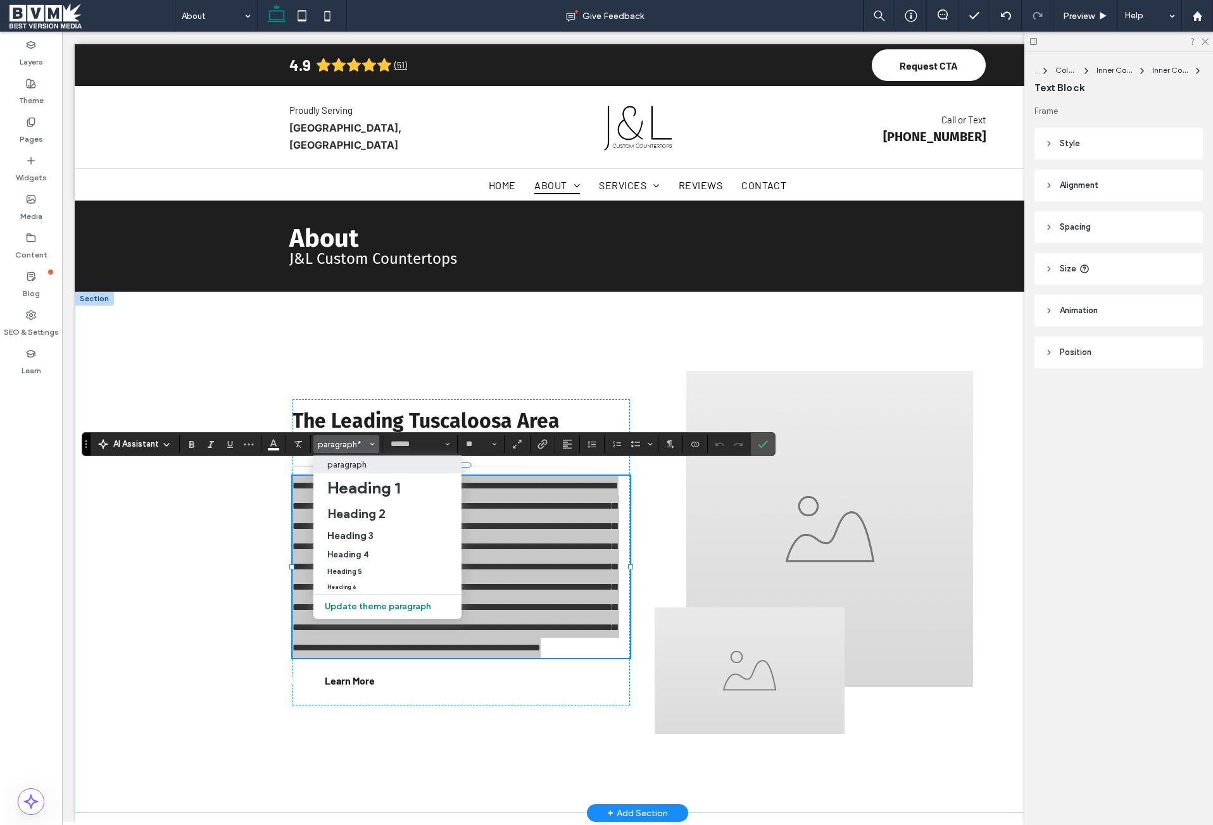
click at [367, 461] on div "paragraph" at bounding box center [387, 464] width 120 height 9
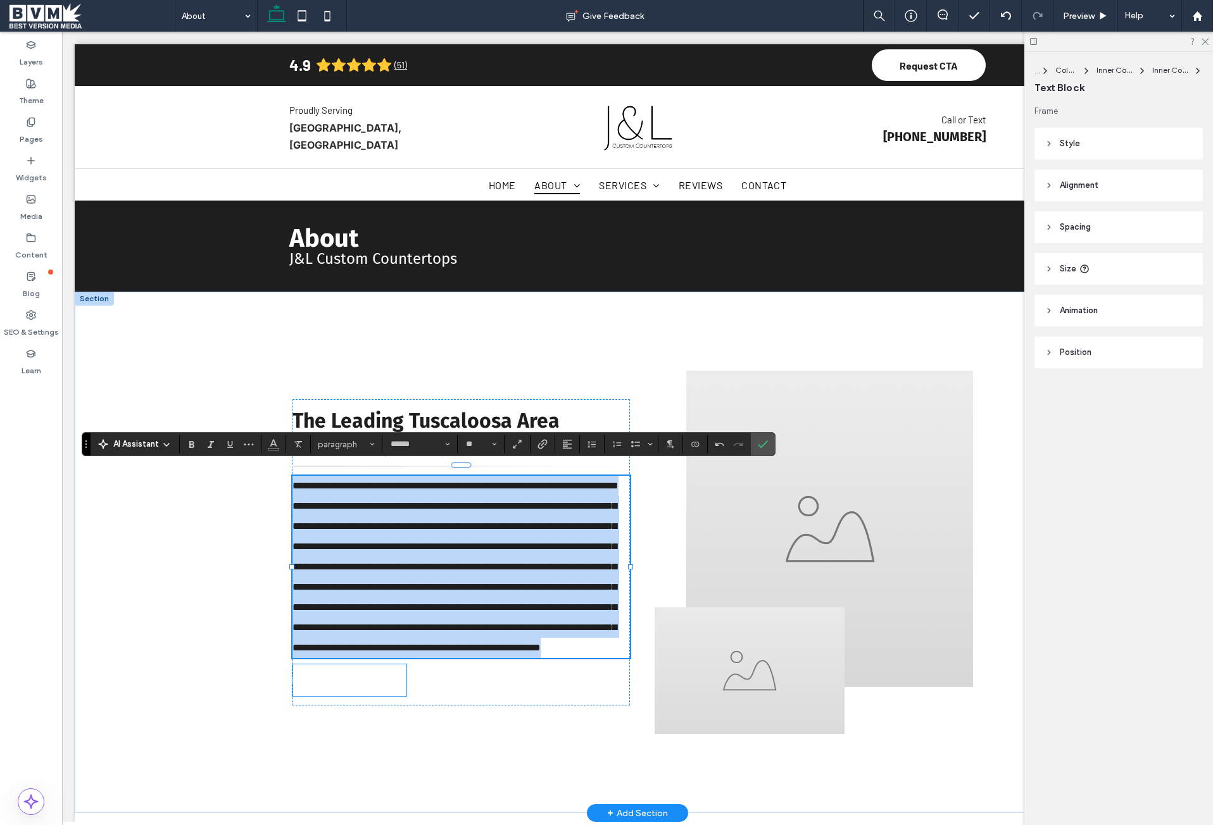
click at [340, 687] on span "Learn More" at bounding box center [350, 681] width 50 height 12
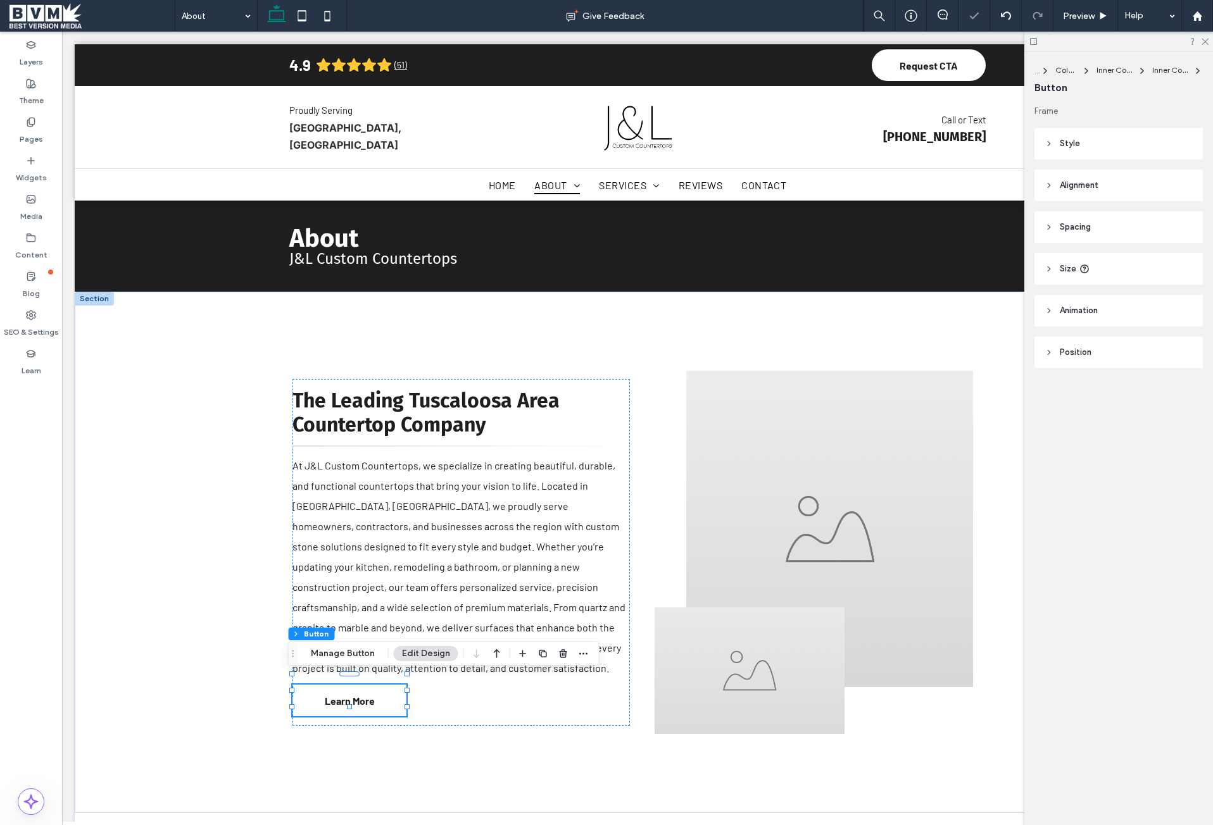
click at [1070, 142] on span "Style" at bounding box center [1069, 143] width 20 height 13
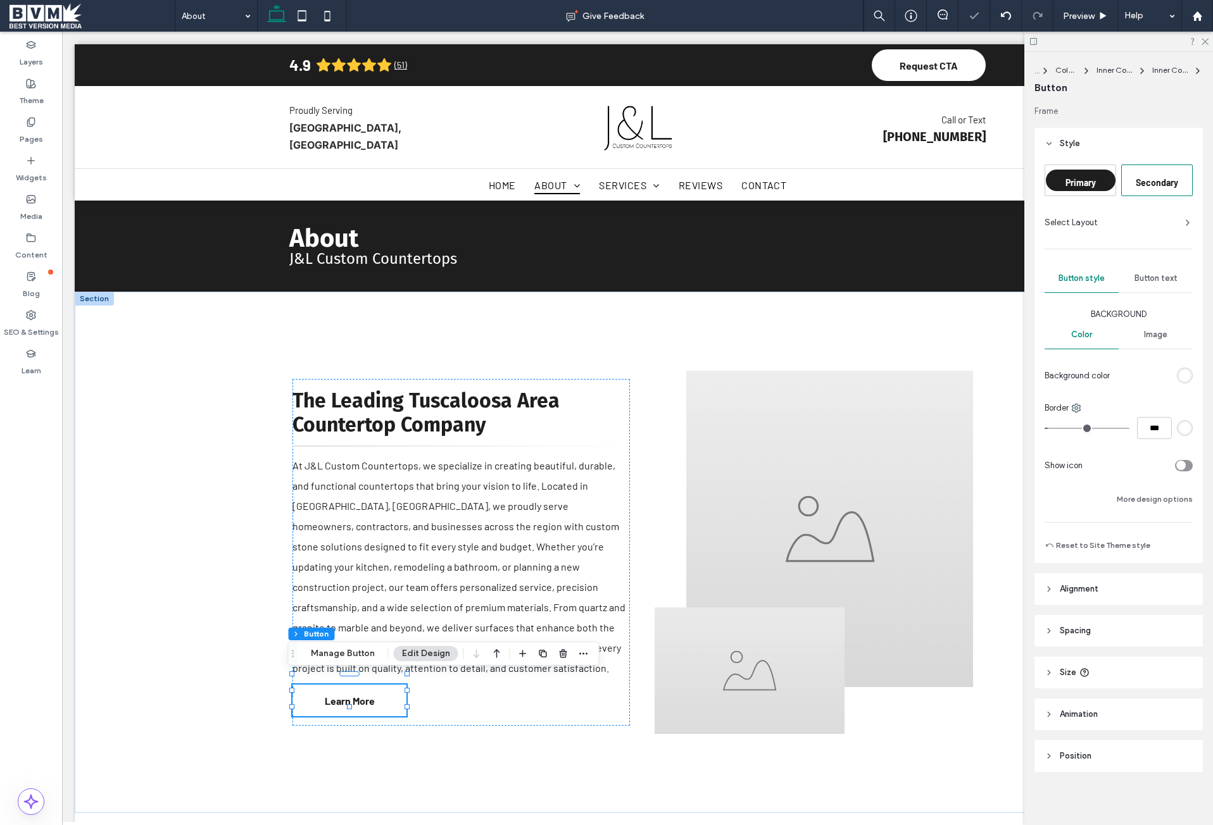
click at [1092, 180] on span "Primary" at bounding box center [1080, 182] width 30 height 11
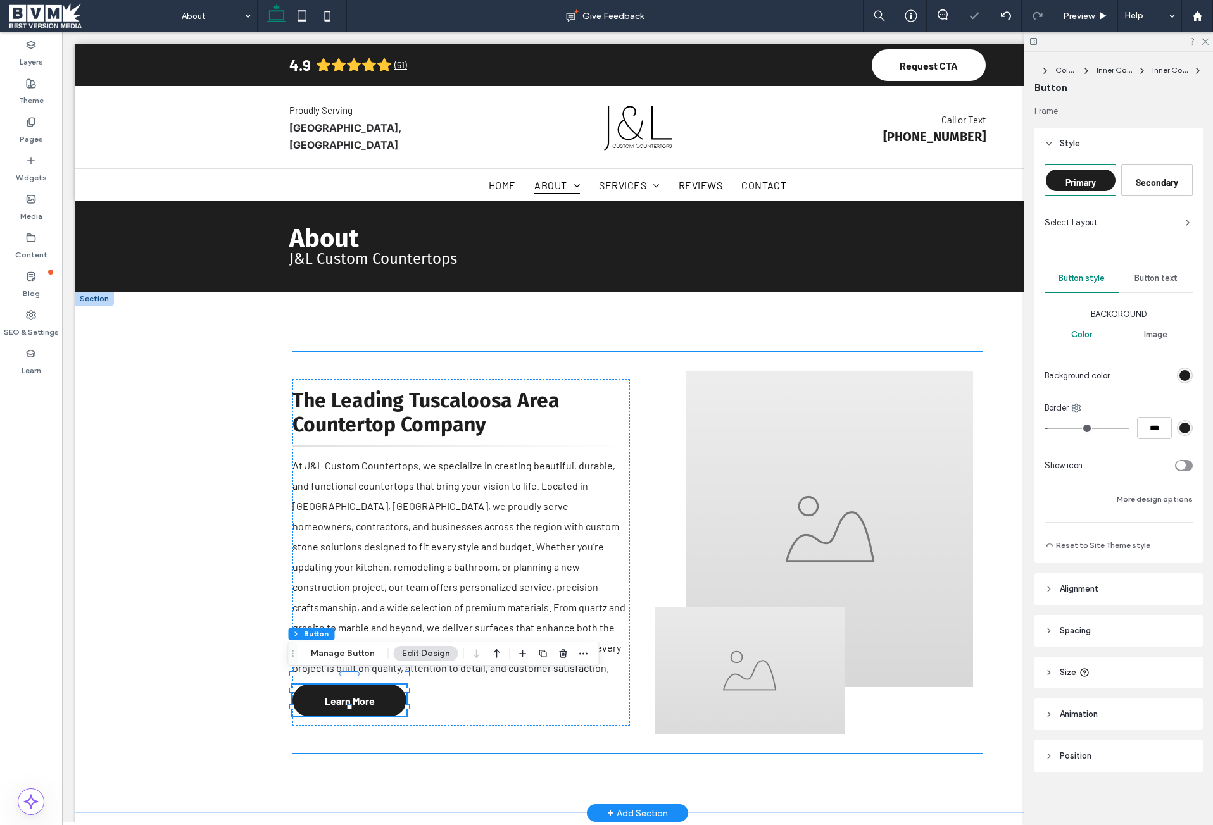
click at [501, 730] on div "The Leading Tuscaloosa Area Countertop Company At J&L Custom Countertops, we sp…" at bounding box center [637, 552] width 690 height 401
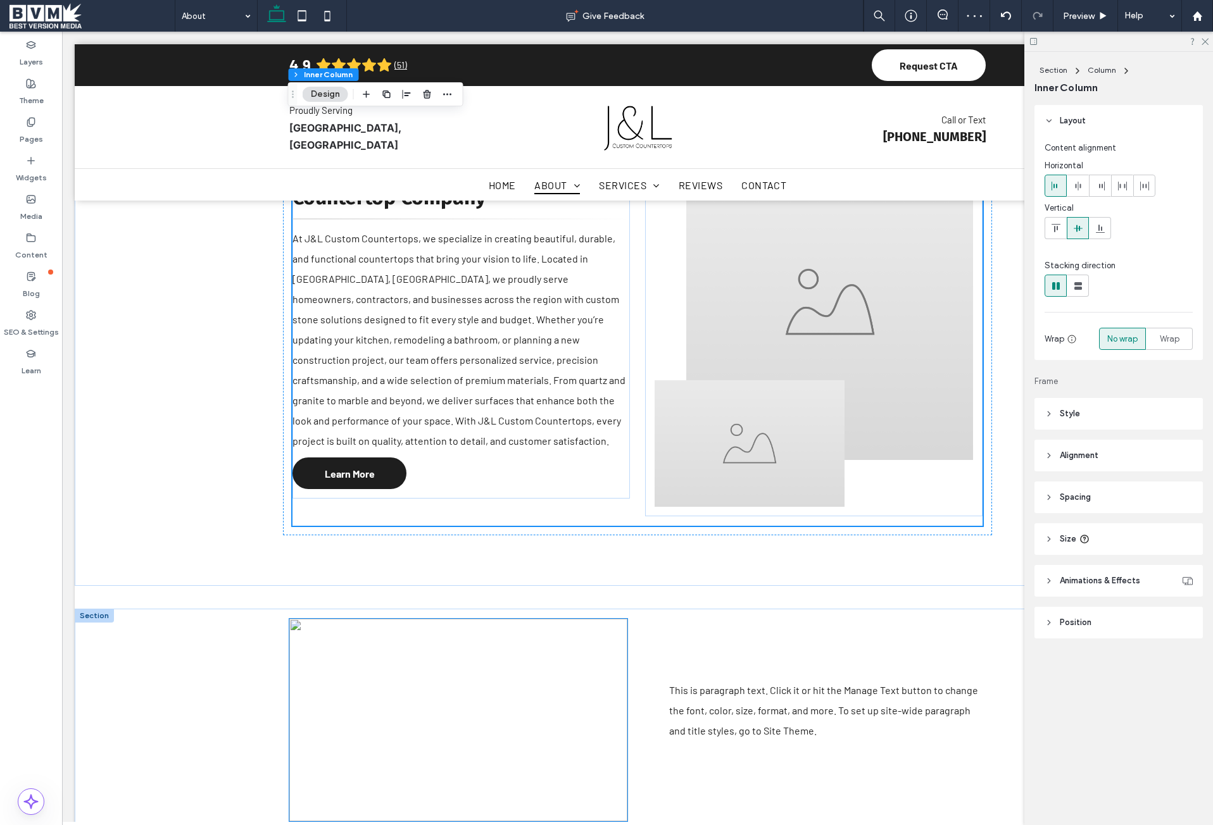
scroll to position [253, 0]
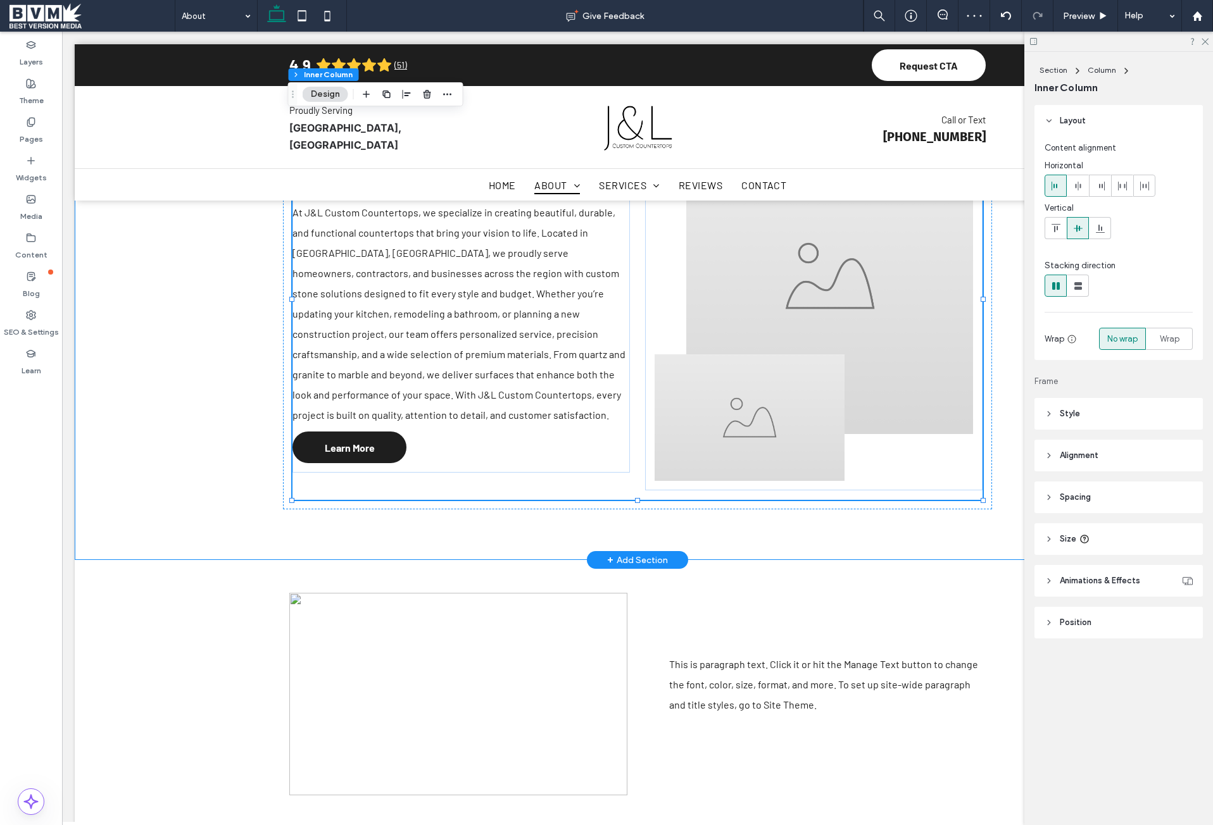
click at [332, 542] on div "The Leading Tuscaloosa Area Countertop Company At J&L Custom Countertops, we sp…" at bounding box center [637, 299] width 759 height 521
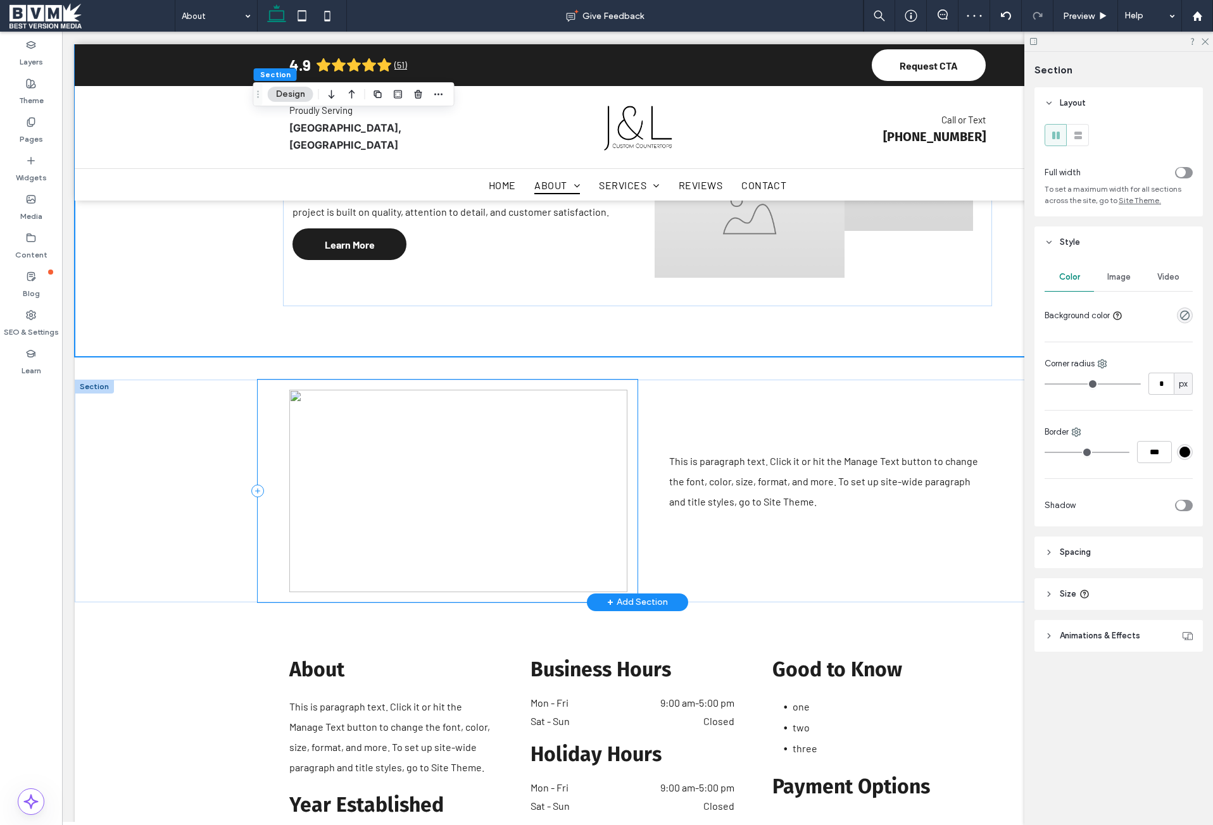
scroll to position [506, 0]
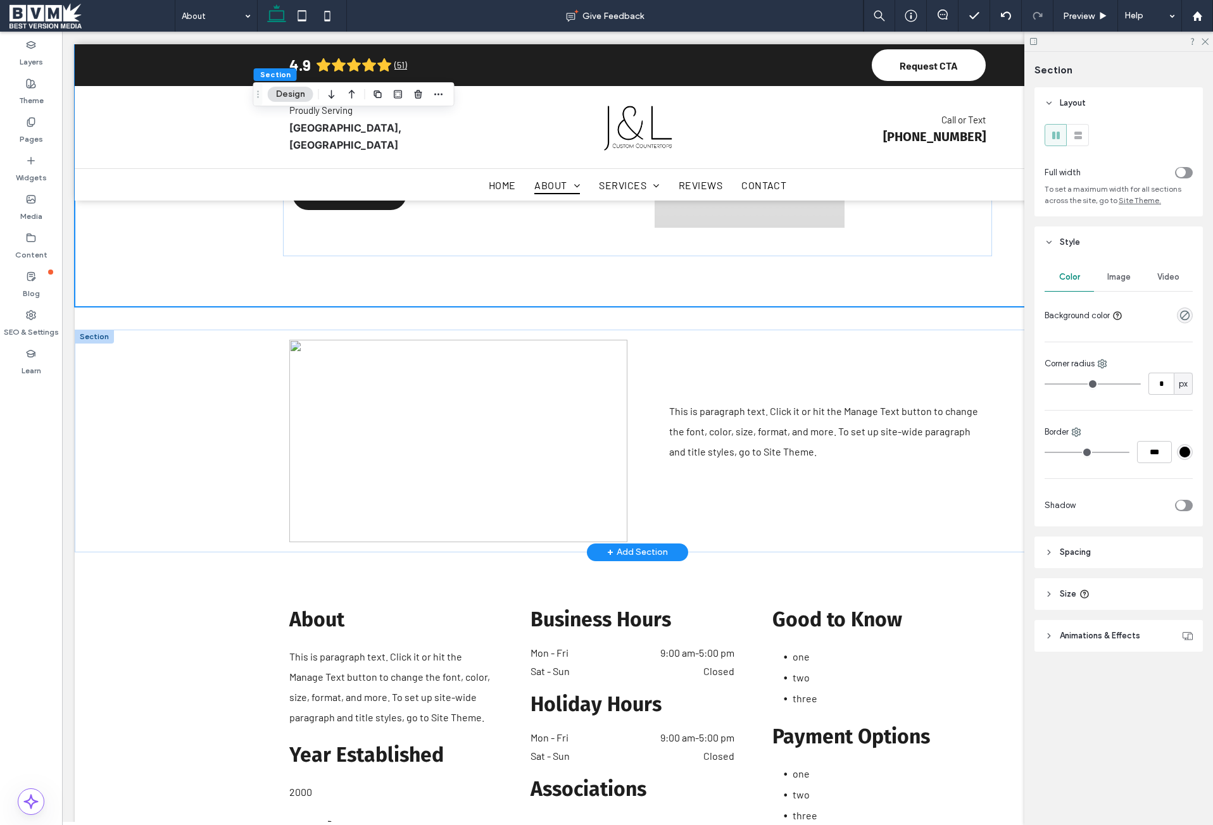
click at [92, 336] on div at bounding box center [94, 337] width 39 height 14
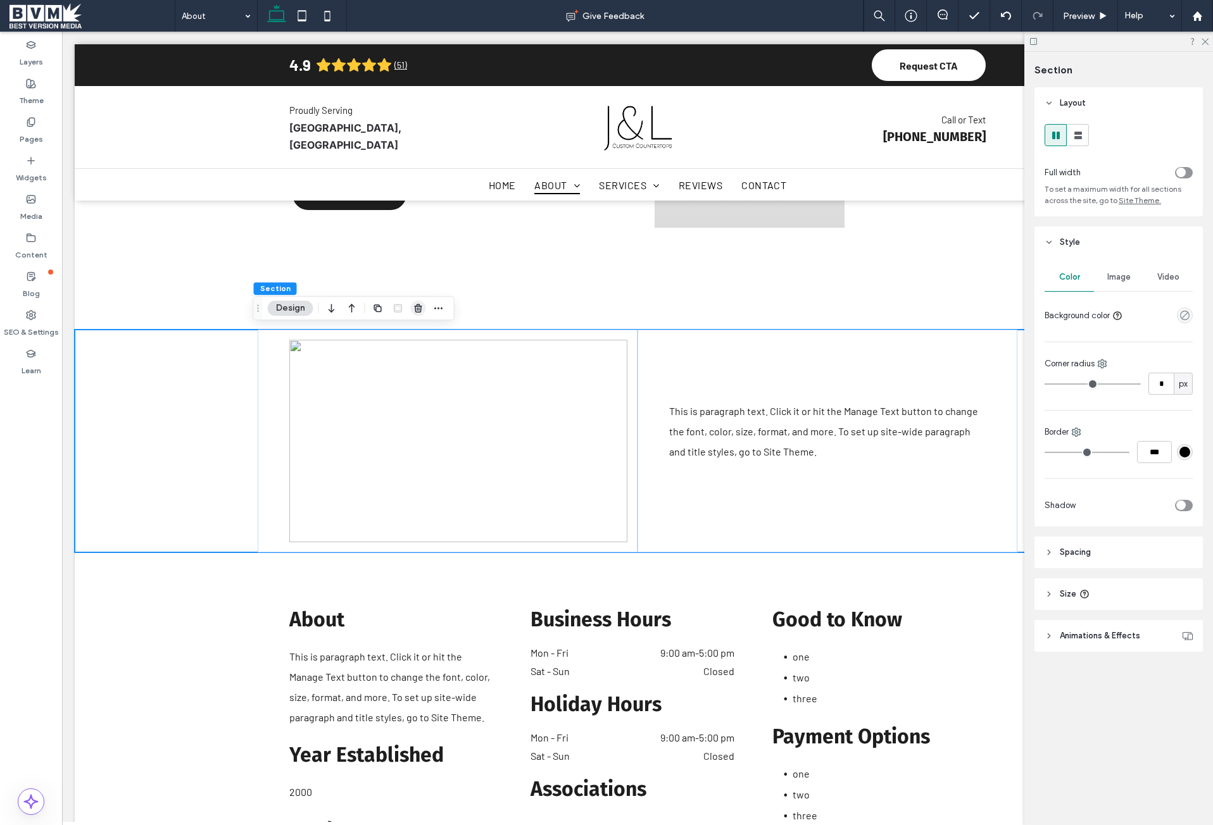
click at [415, 309] on icon "button" at bounding box center [418, 308] width 10 height 10
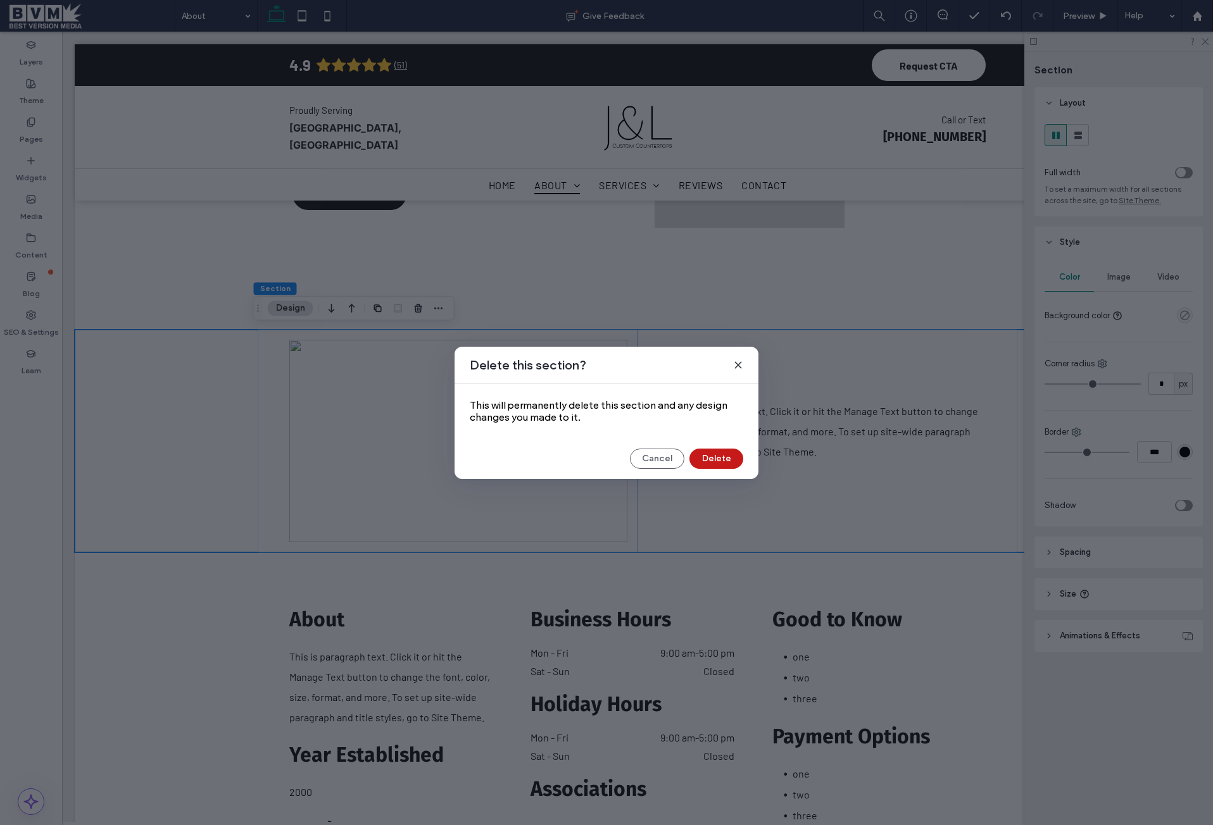
click at [721, 463] on button "Delete" at bounding box center [716, 459] width 54 height 20
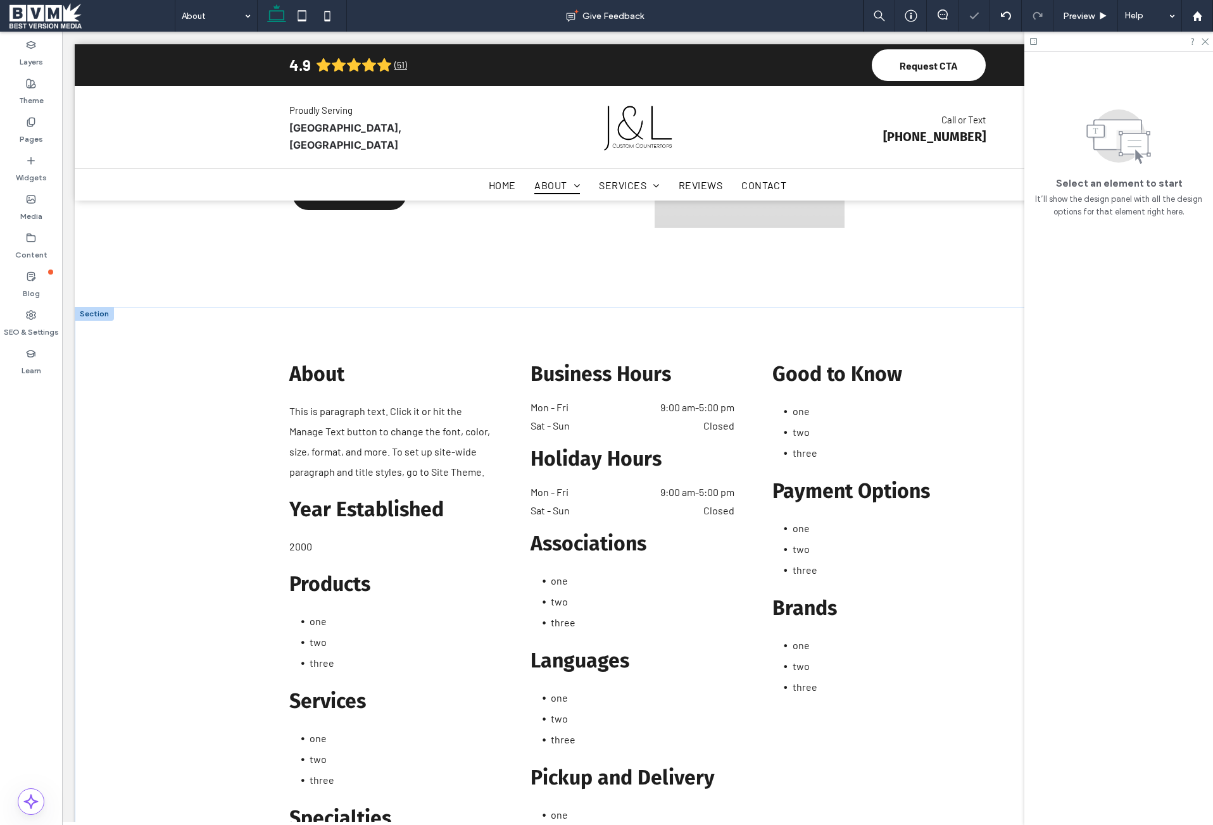
click at [93, 314] on div at bounding box center [94, 314] width 39 height 14
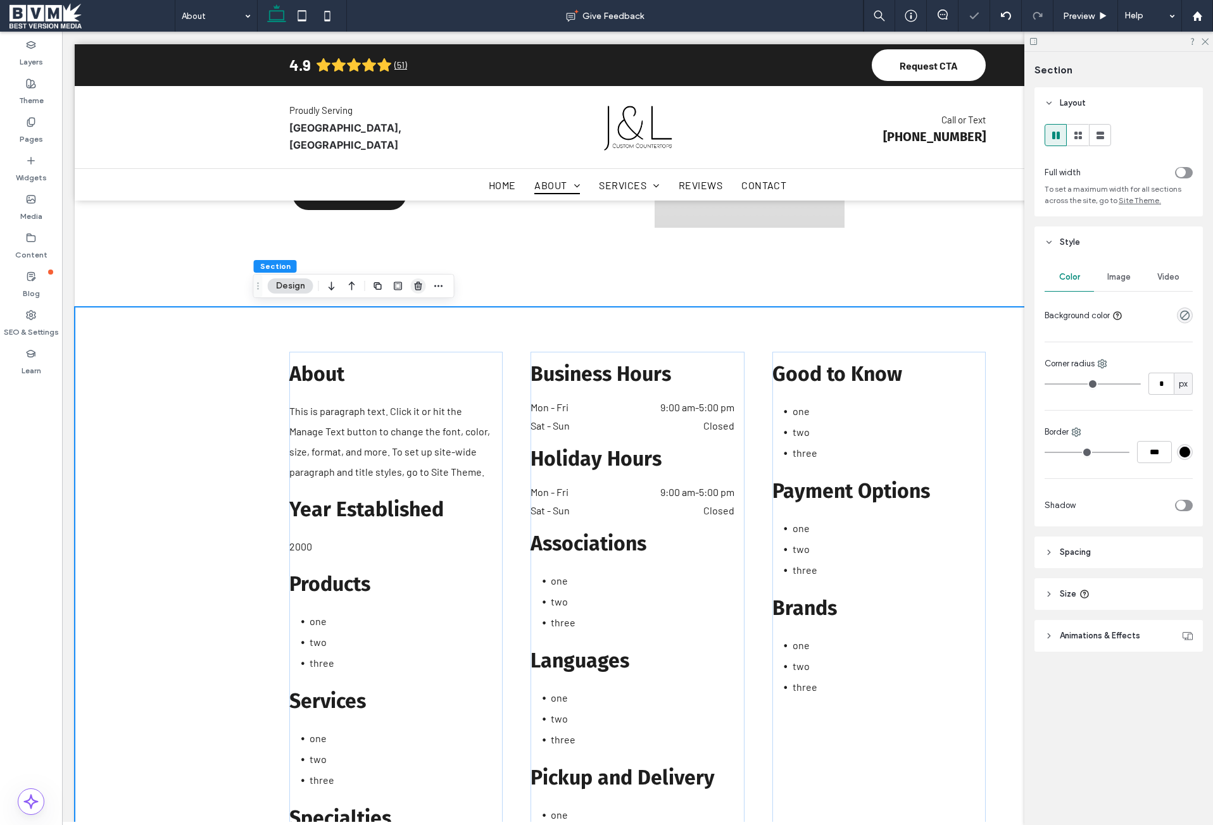
click at [416, 284] on use "button" at bounding box center [418, 286] width 8 height 8
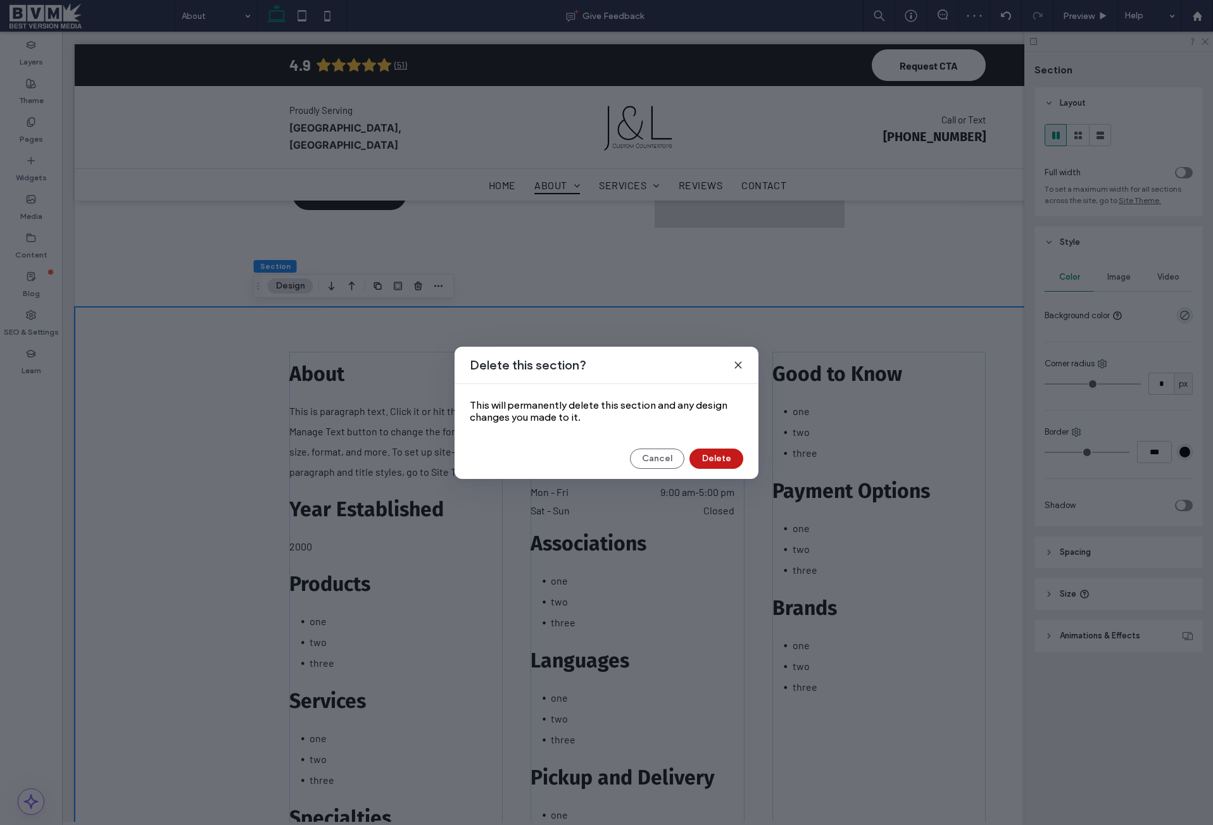
click at [739, 460] on button "Delete" at bounding box center [716, 459] width 54 height 20
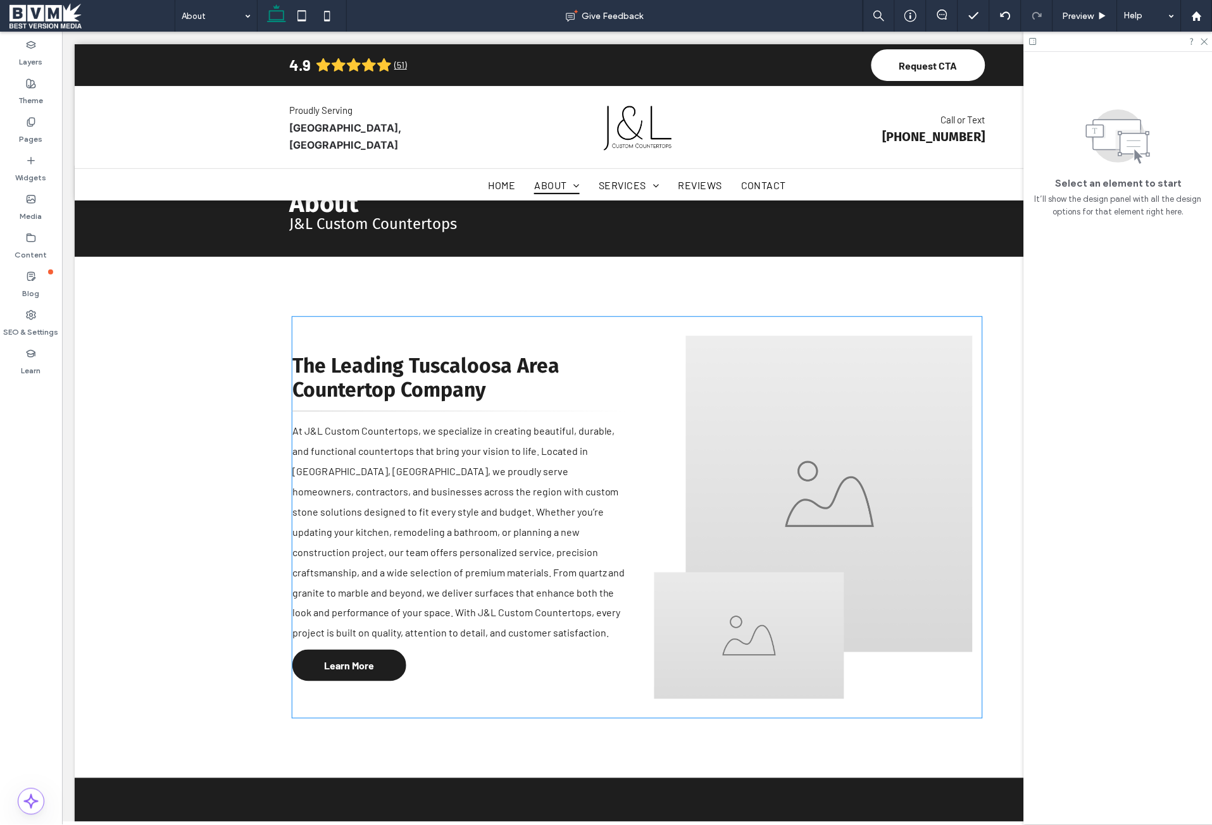
scroll to position [0, 0]
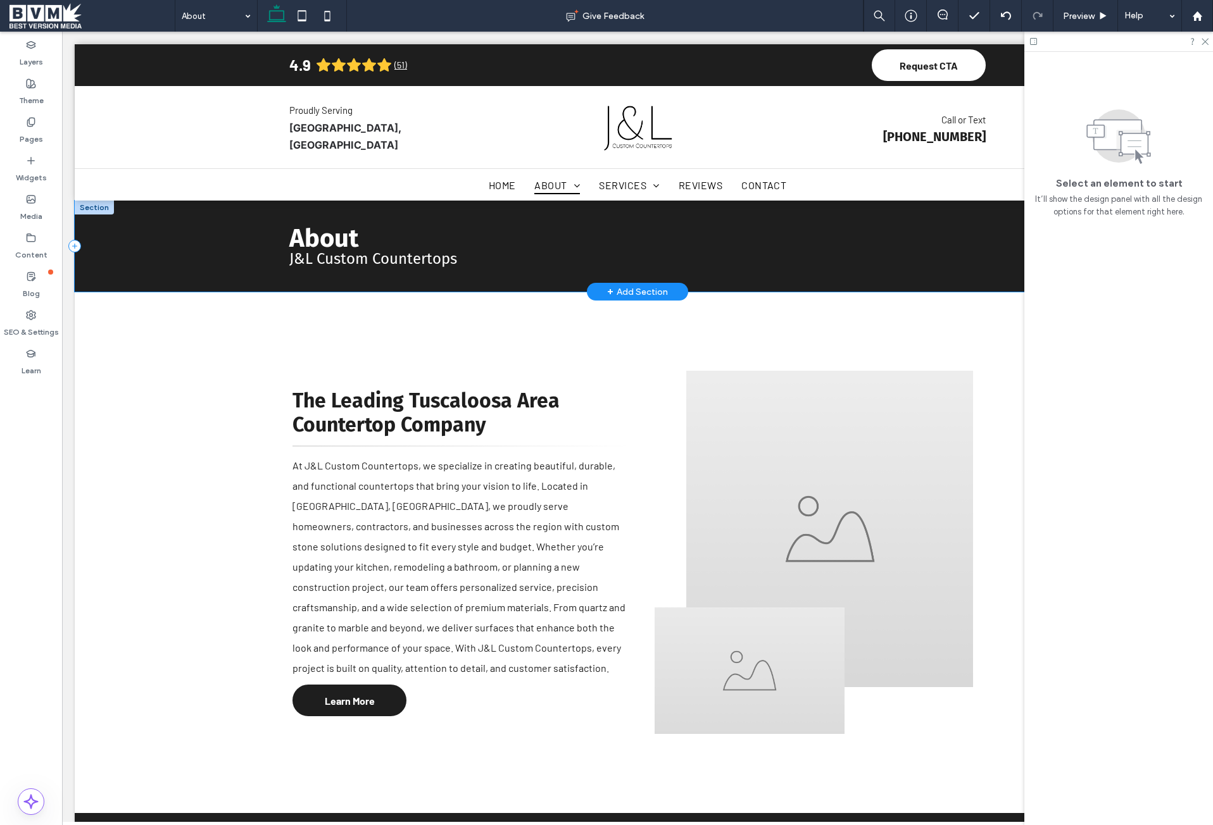
click at [213, 261] on div "About J&L Custom Countertops" at bounding box center [637, 246] width 1125 height 91
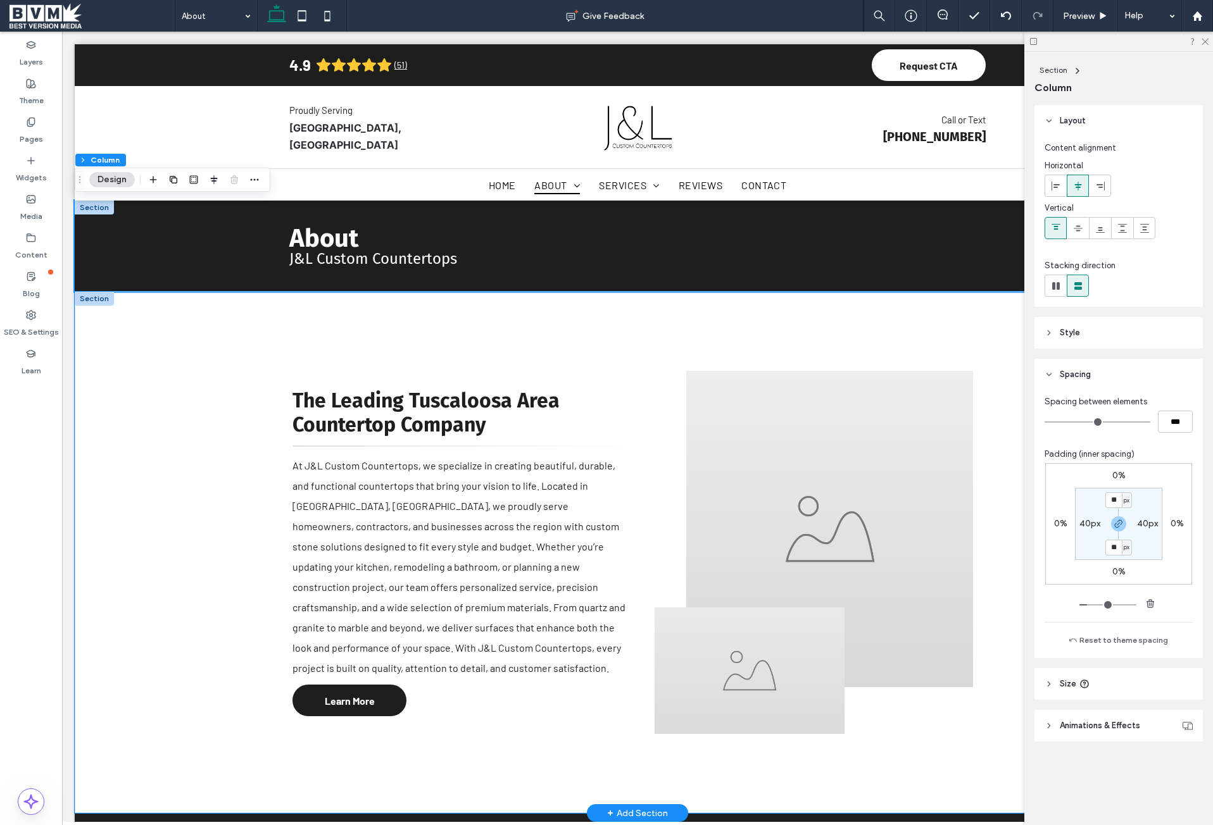
click at [198, 520] on div "The Leading Tuscaloosa Area Countertop Company At J&L Custom Countertops, we sp…" at bounding box center [637, 552] width 1125 height 521
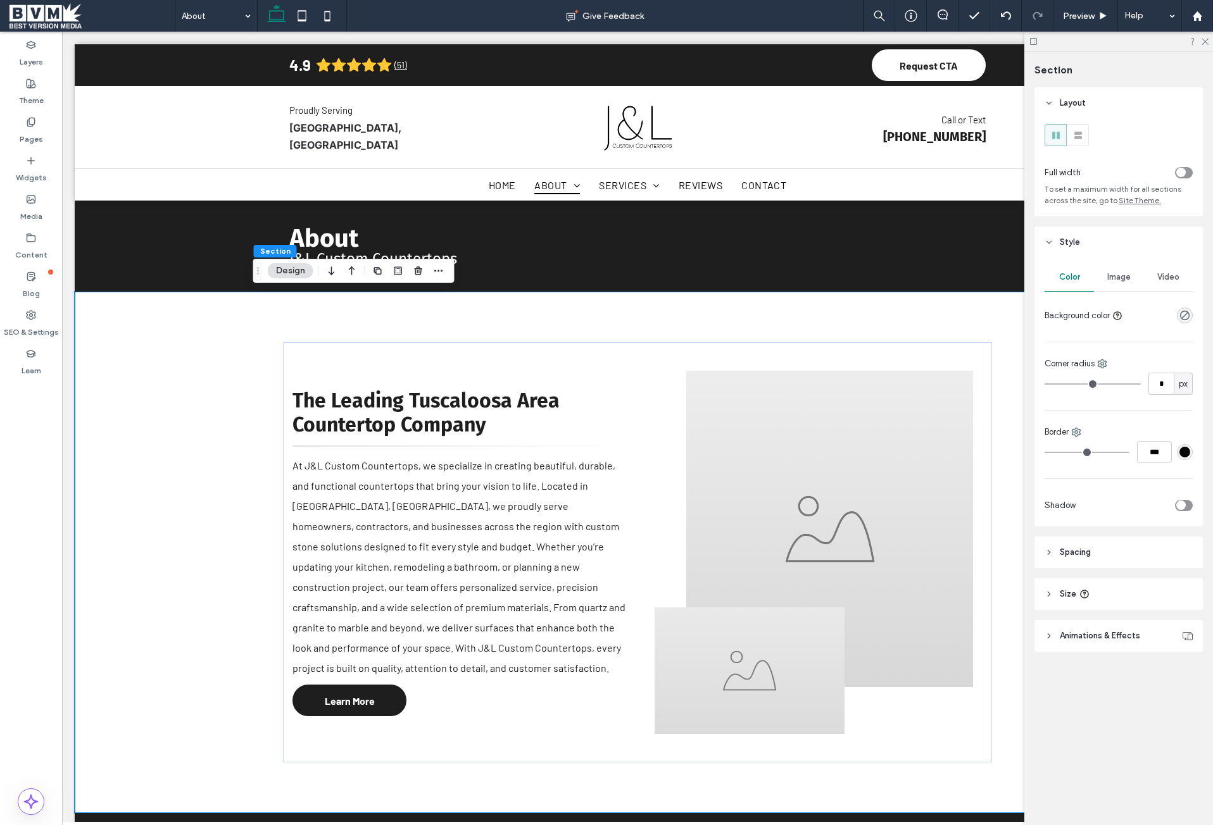
click at [1100, 549] on header "Spacing" at bounding box center [1118, 553] width 168 height 32
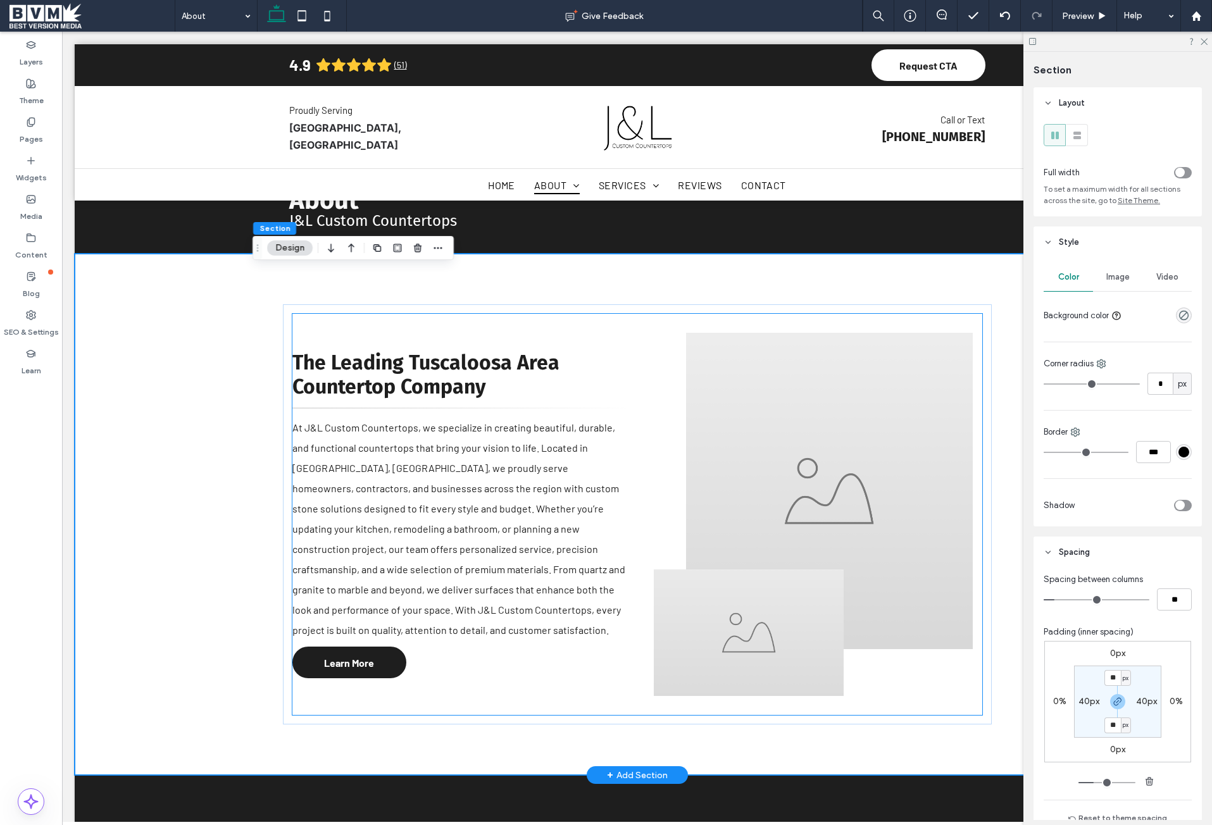
scroll to position [127, 0]
